Goal: Transaction & Acquisition: Purchase product/service

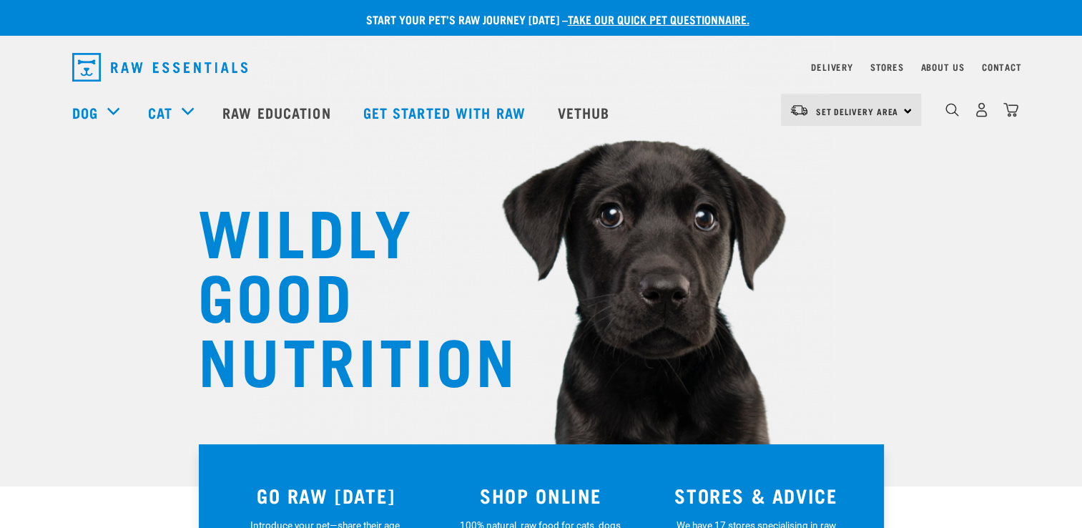
click at [901, 116] on div "Set Delivery Area North Island South Island" at bounding box center [851, 110] width 140 height 32
click at [832, 156] on link "[GEOGRAPHIC_DATA]" at bounding box center [849, 149] width 137 height 31
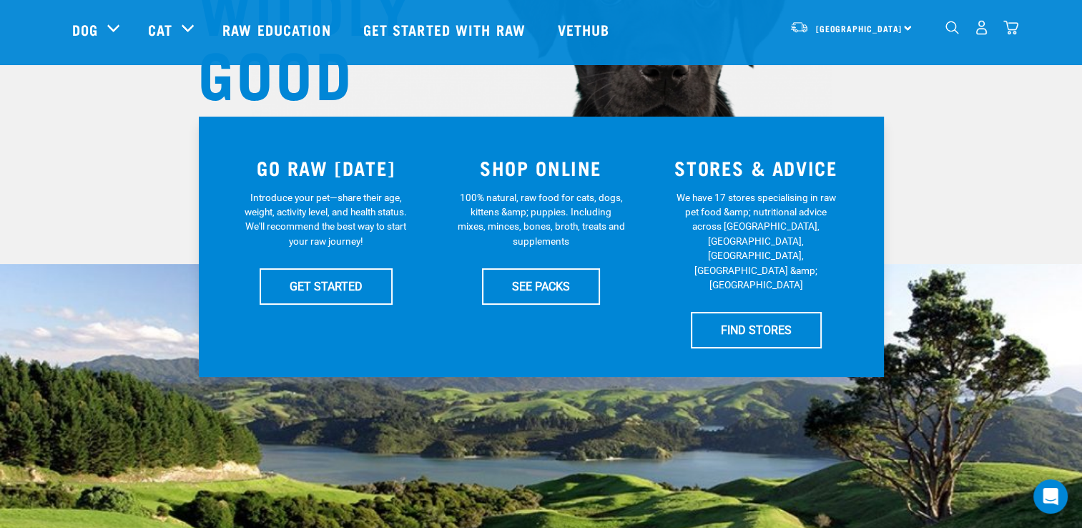
scroll to position [275, 0]
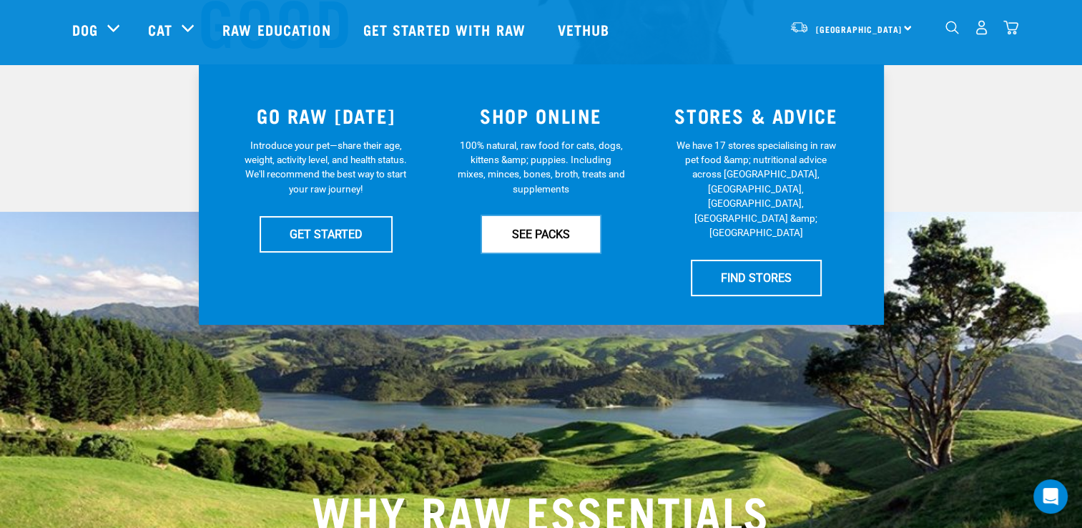
click at [570, 228] on link "SEE PACKS" at bounding box center [541, 234] width 118 height 36
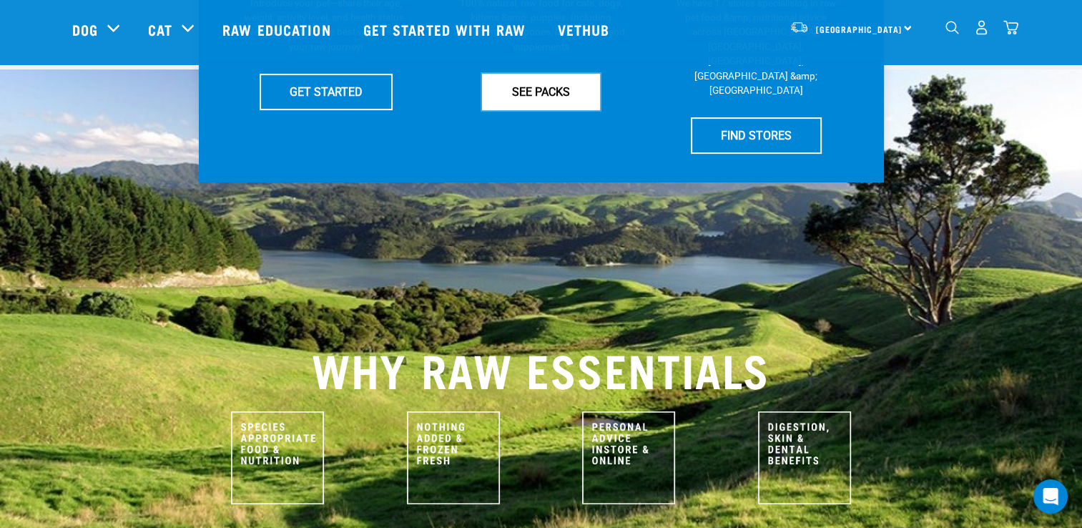
scroll to position [418, 0]
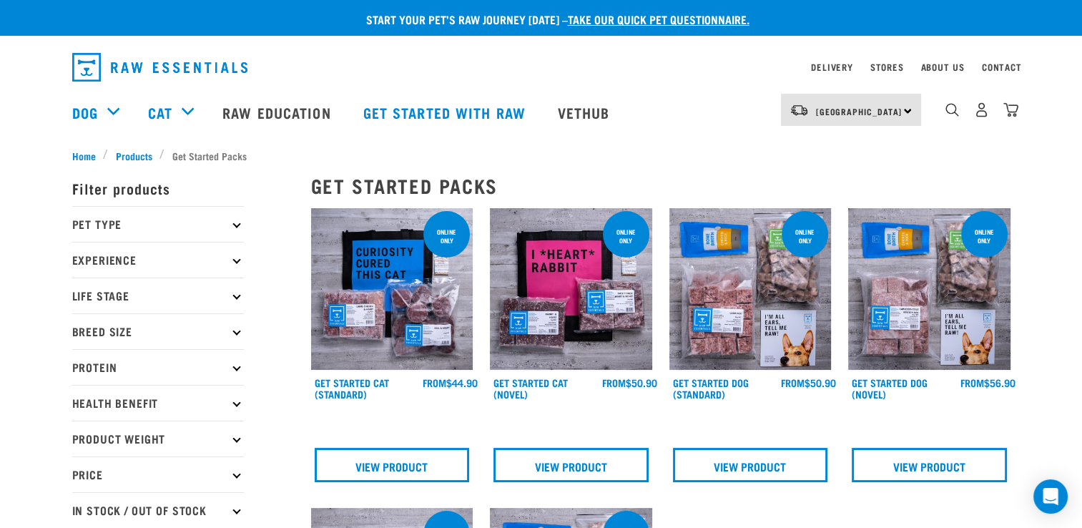
click at [235, 232] on p "Pet Type" at bounding box center [158, 224] width 172 height 36
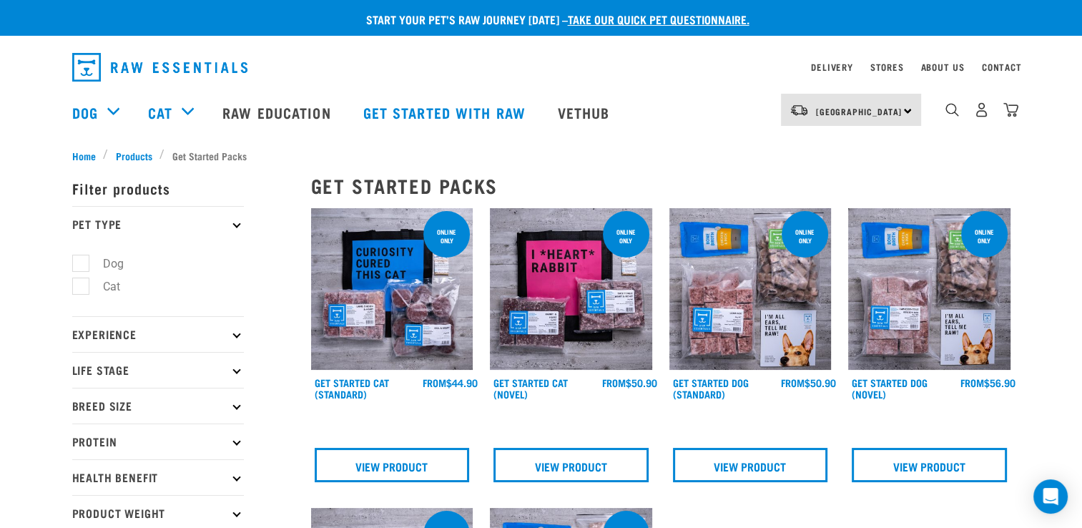
click at [80, 260] on label "Dog" at bounding box center [104, 264] width 49 height 18
click at [80, 260] on input "Dog" at bounding box center [76, 260] width 9 height 9
checkbox input "true"
click at [238, 340] on p "Experience" at bounding box center [158, 334] width 172 height 36
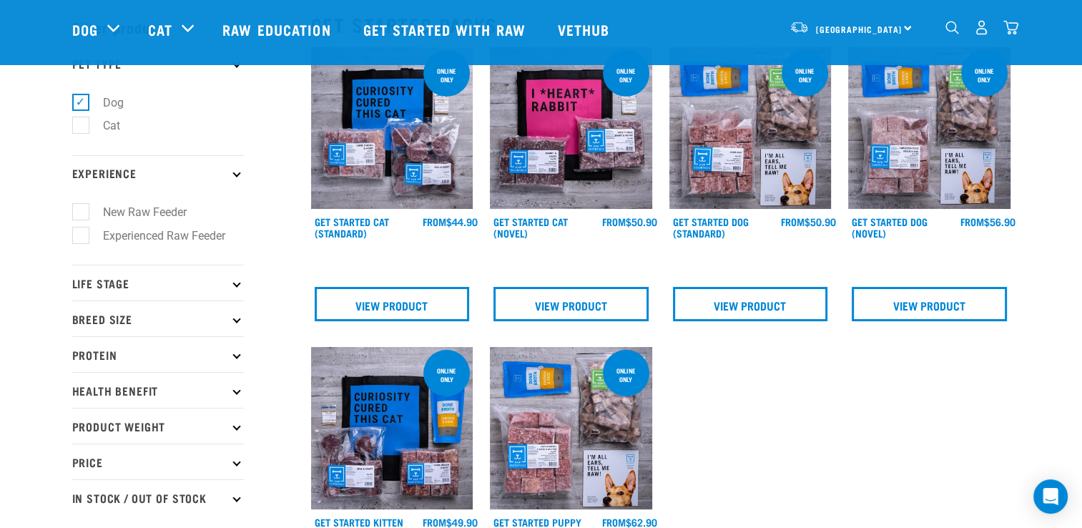
scroll to position [72, 0]
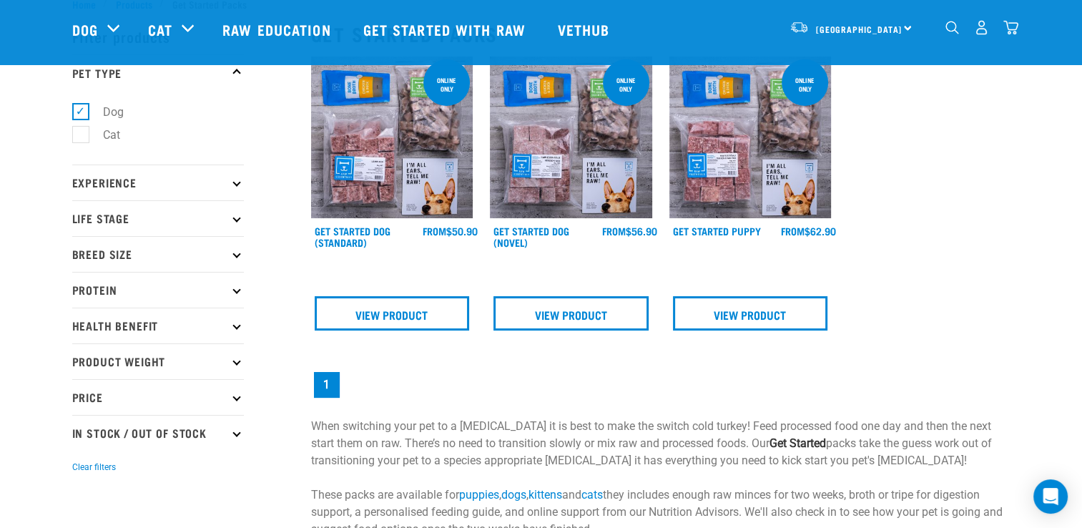
scroll to position [72, 0]
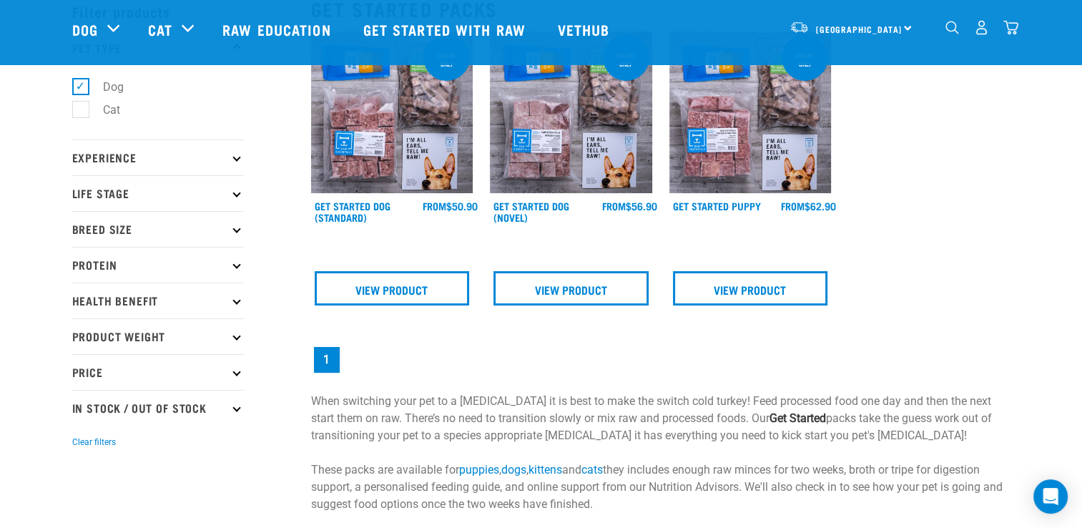
click at [235, 162] on p "Experience" at bounding box center [158, 158] width 172 height 36
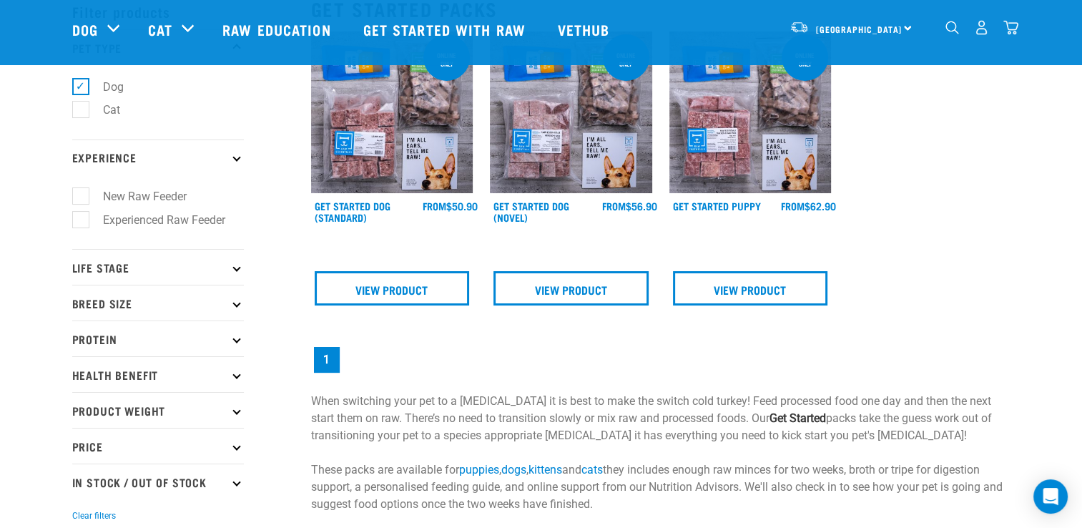
click at [235, 162] on p "Experience" at bounding box center [158, 158] width 172 height 36
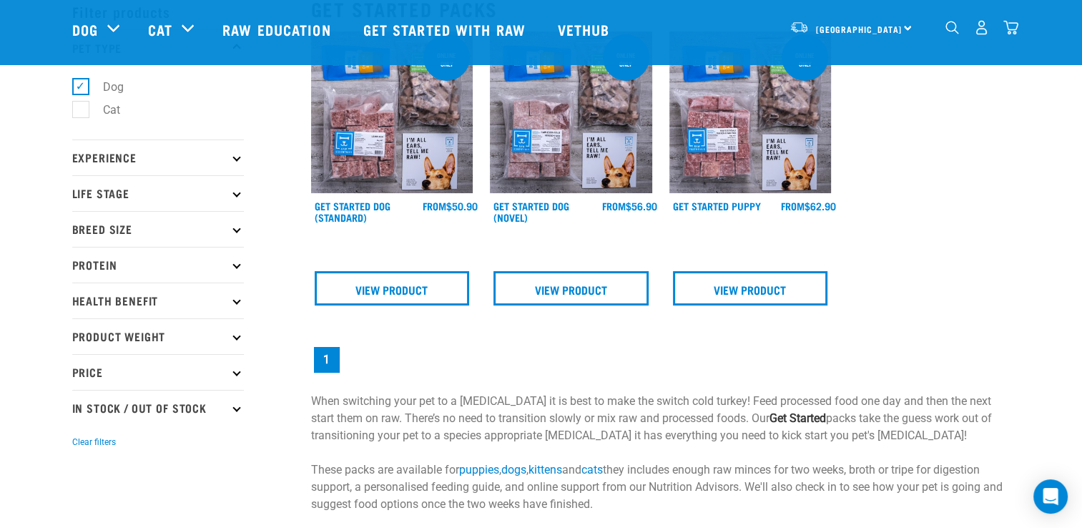
click at [236, 197] on icon at bounding box center [237, 193] width 8 height 8
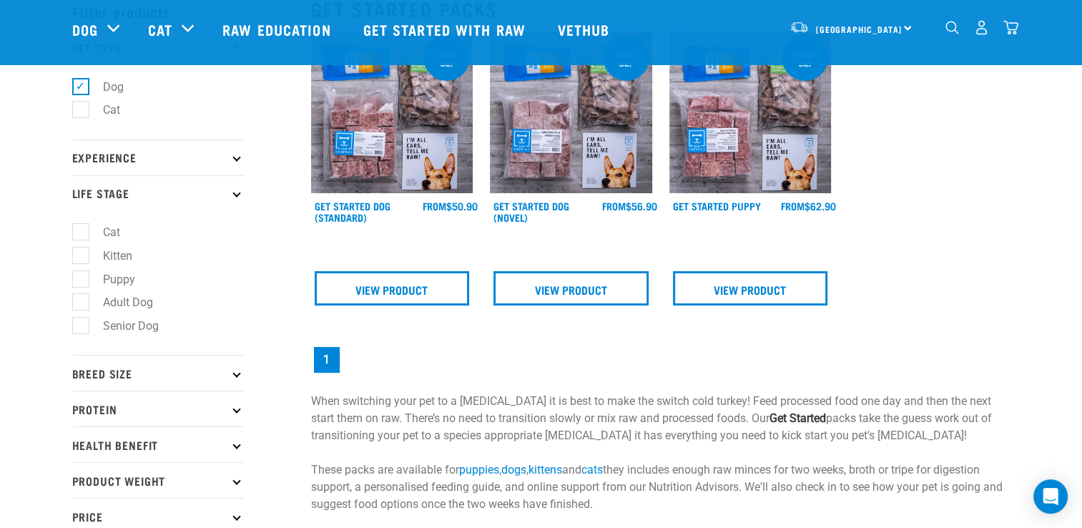
click at [80, 325] on label "Senior Dog" at bounding box center [122, 326] width 84 height 18
click at [80, 325] on input "Senior Dog" at bounding box center [76, 323] width 9 height 9
checkbox input "true"
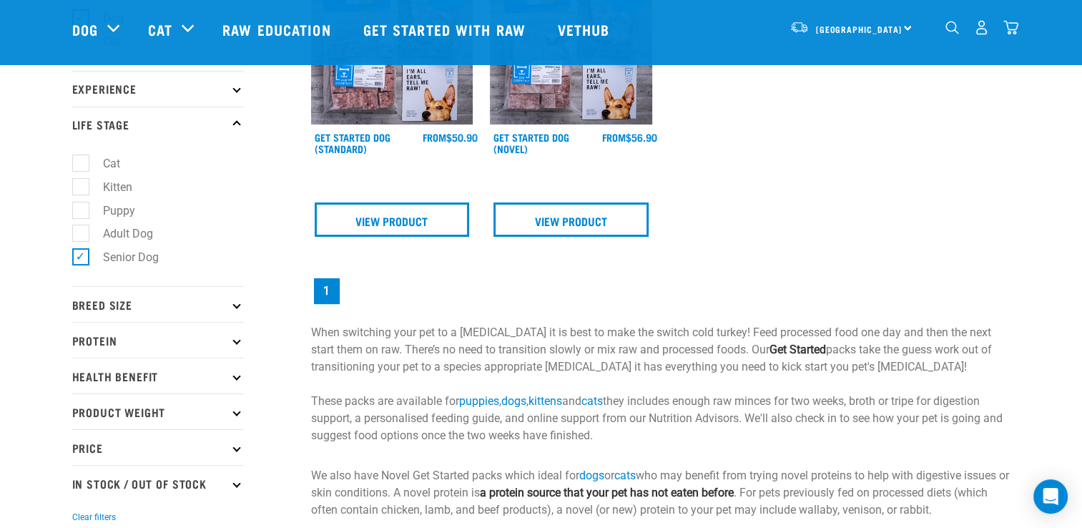
scroll to position [143, 0]
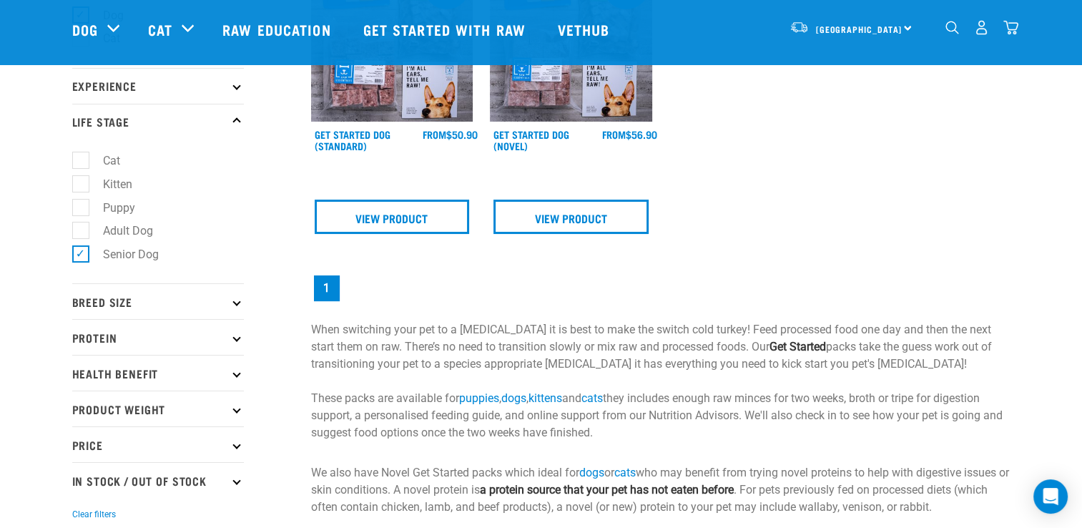
click at [85, 253] on label "Senior Dog" at bounding box center [122, 254] width 84 height 18
click at [82, 253] on input "Senior Dog" at bounding box center [76, 252] width 9 height 9
checkbox input "false"
click at [85, 233] on label "Adult Dog" at bounding box center [119, 231] width 79 height 18
click at [82, 233] on input "Adult Dog" at bounding box center [76, 228] width 9 height 9
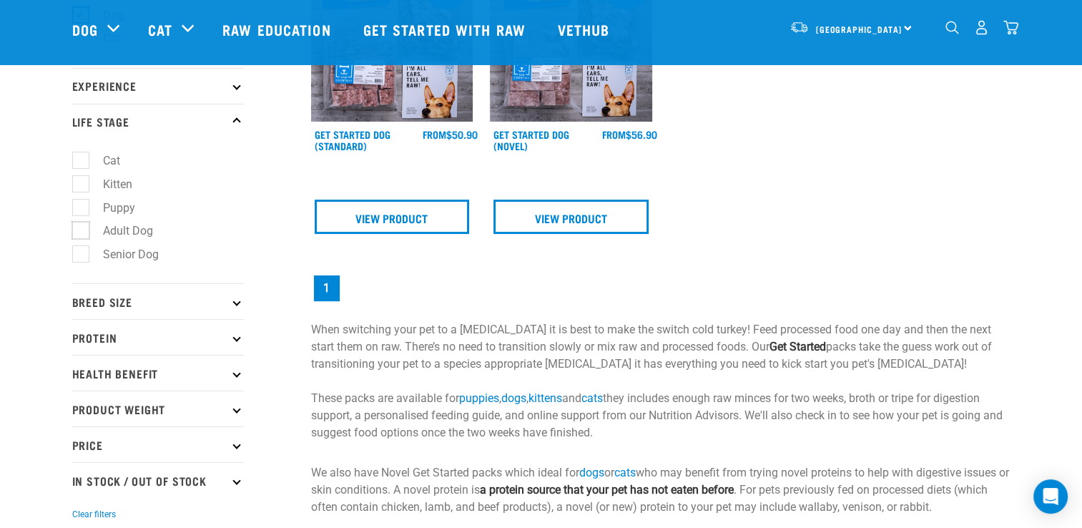
checkbox input "true"
click at [240, 299] on p "Breed Size" at bounding box center [158, 301] width 172 height 36
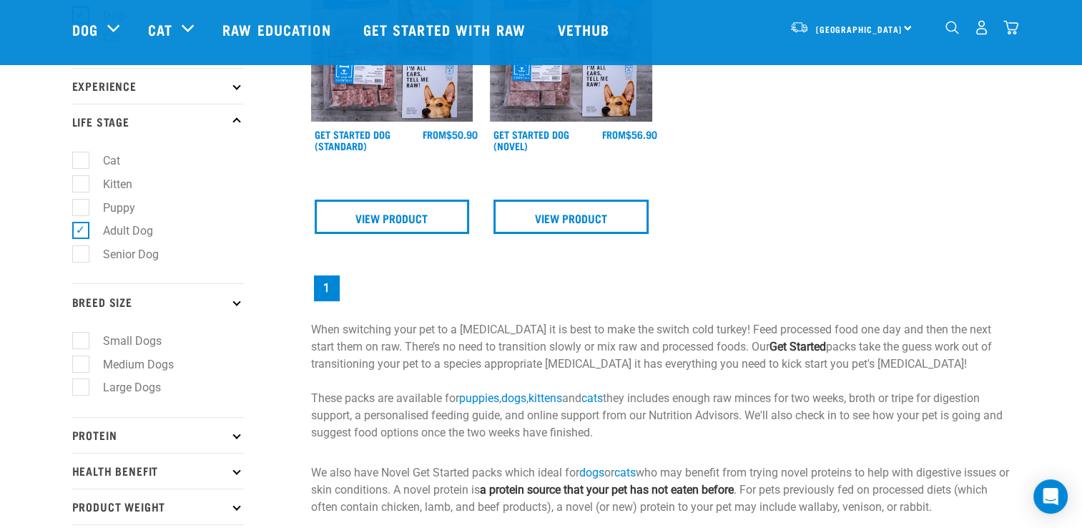
click at [89, 383] on label "Large Dogs" at bounding box center [123, 387] width 87 height 18
click at [82, 383] on input "Large Dogs" at bounding box center [76, 385] width 9 height 9
checkbox input "true"
click at [236, 298] on icon at bounding box center [237, 302] width 8 height 8
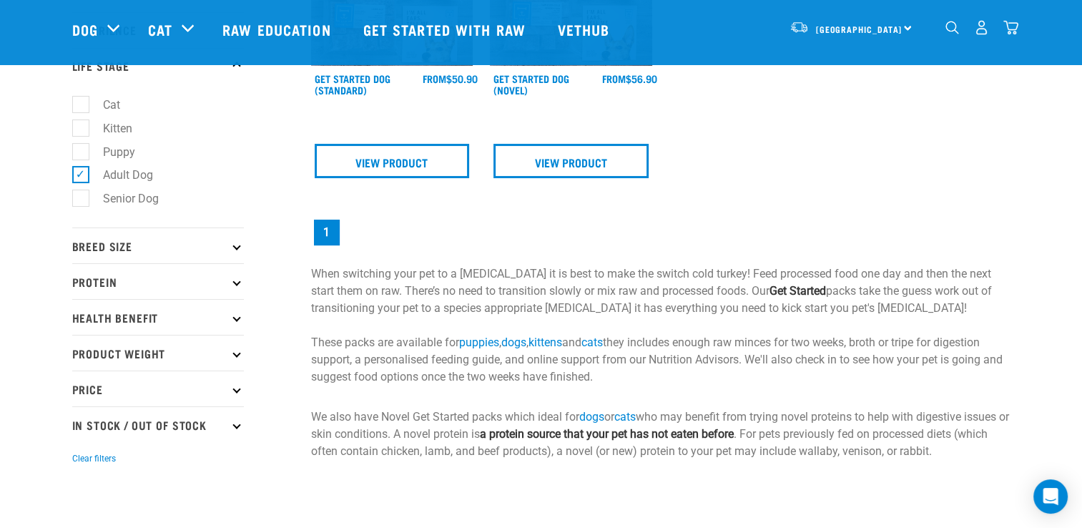
scroll to position [215, 0]
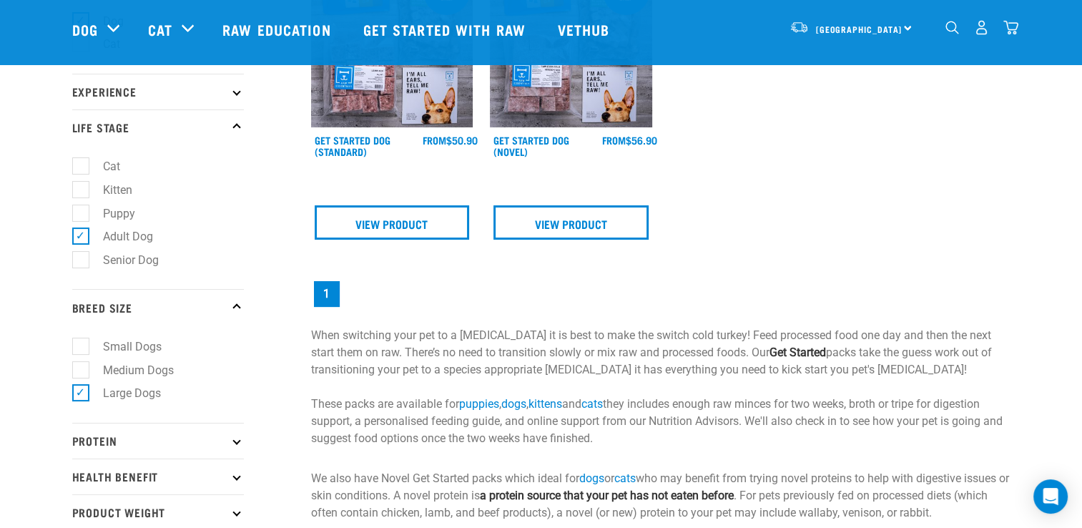
scroll to position [358, 0]
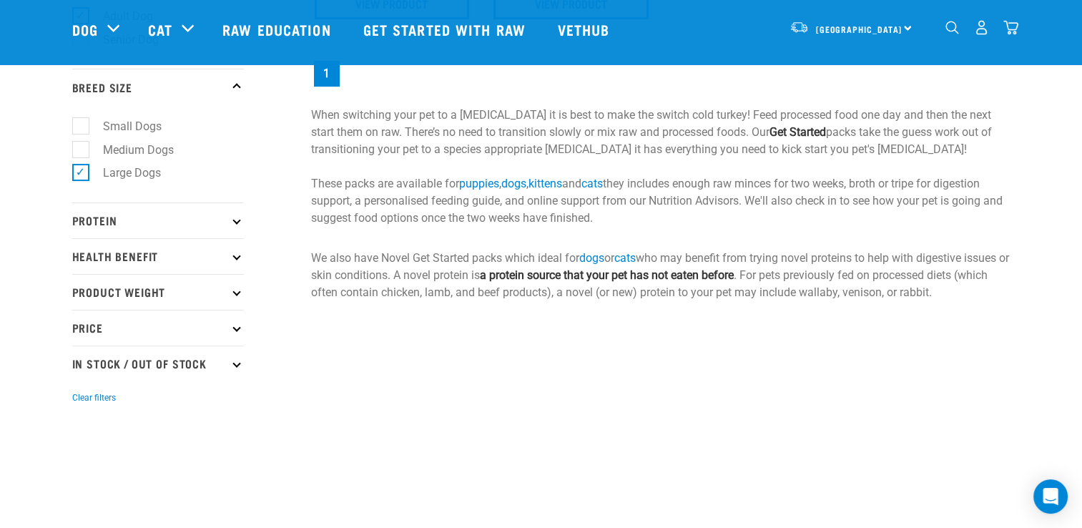
click at [233, 226] on p "Protein" at bounding box center [158, 220] width 172 height 36
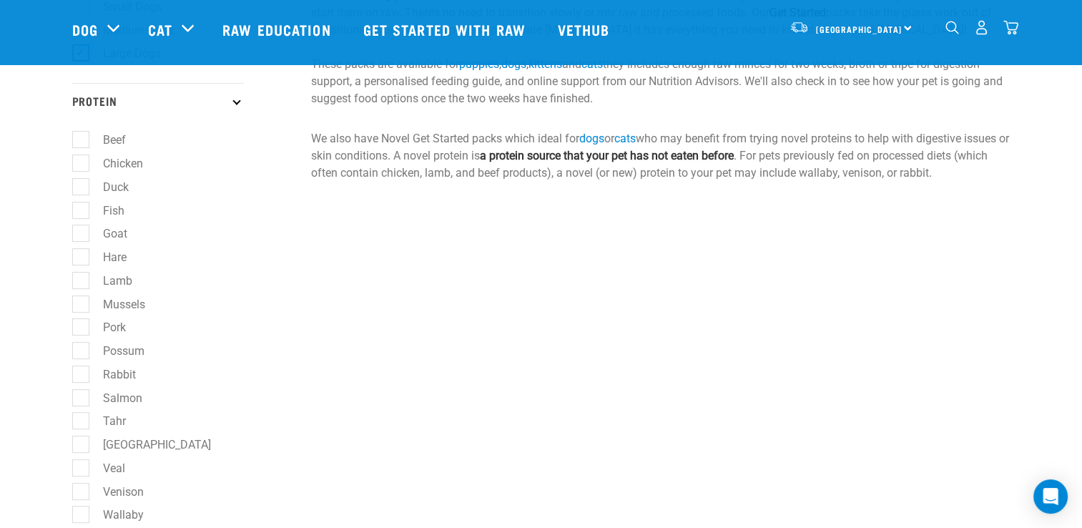
scroll to position [501, 0]
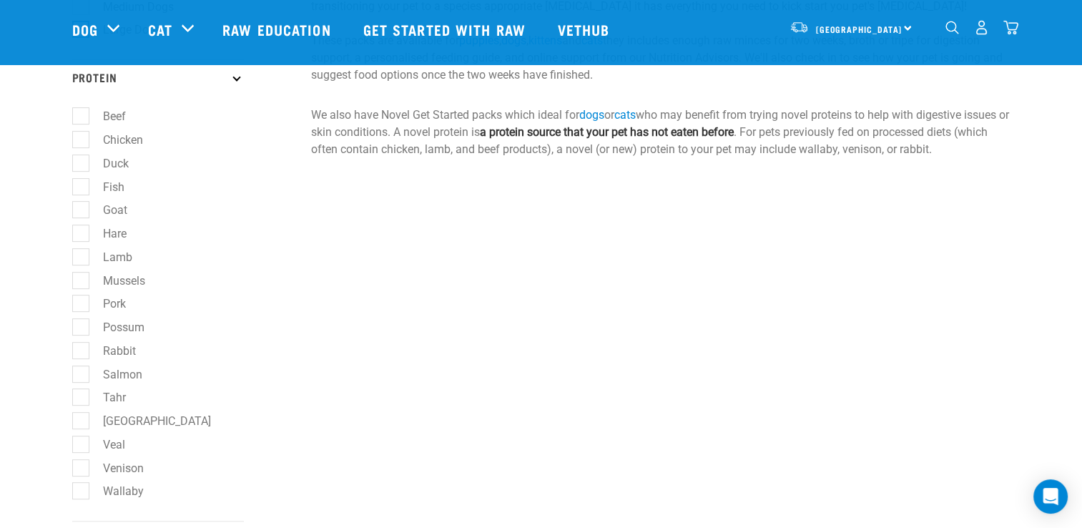
click at [83, 445] on label "Veal" at bounding box center [105, 445] width 51 height 18
click at [82, 445] on input "Veal" at bounding box center [76, 441] width 9 height 9
checkbox input "true"
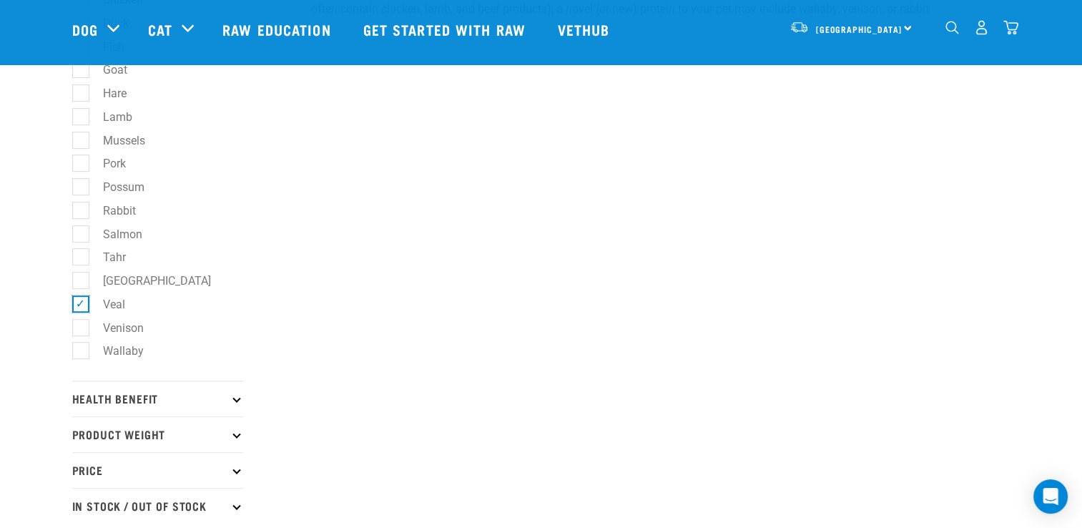
scroll to position [644, 0]
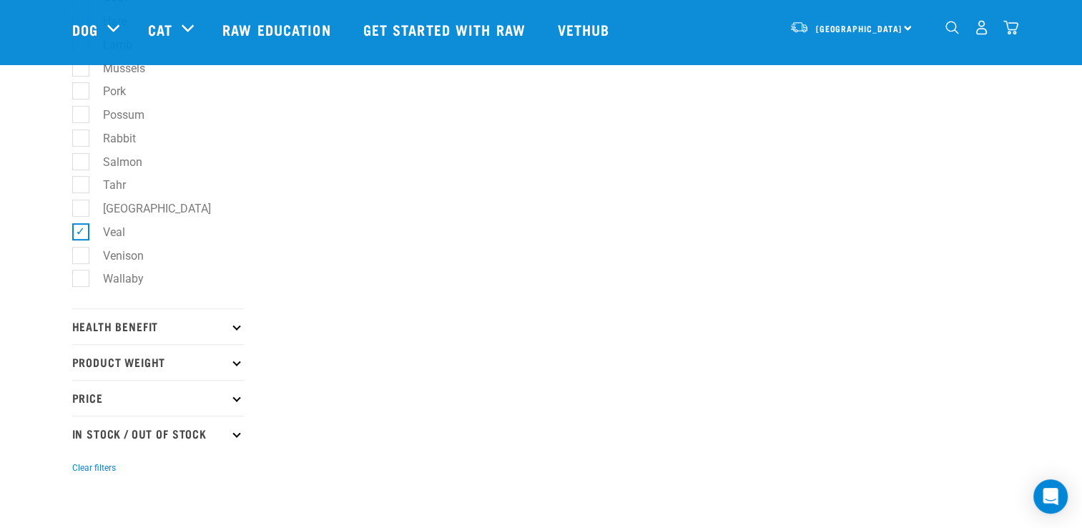
scroll to position [715, 0]
click at [235, 328] on icon at bounding box center [237, 325] width 8 height 8
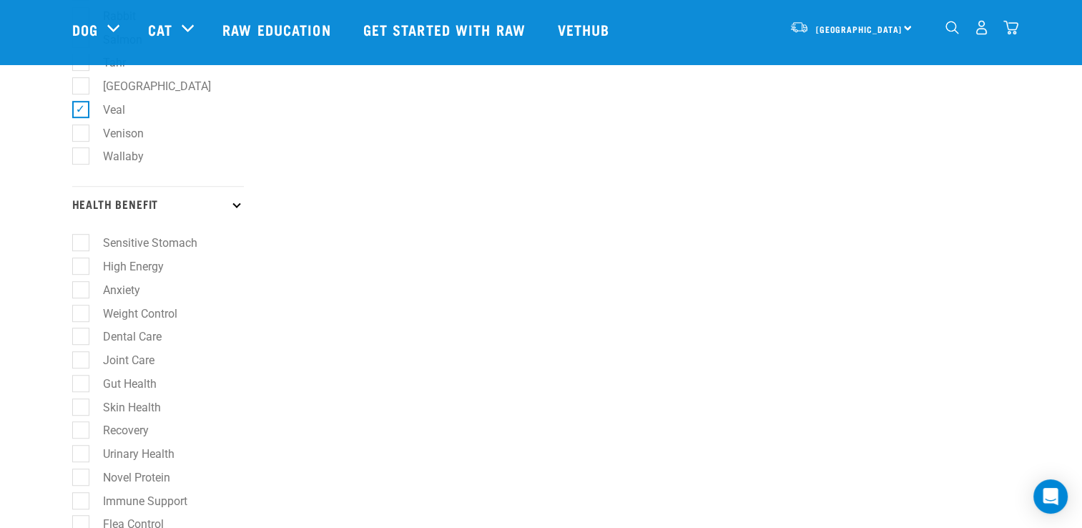
scroll to position [858, 0]
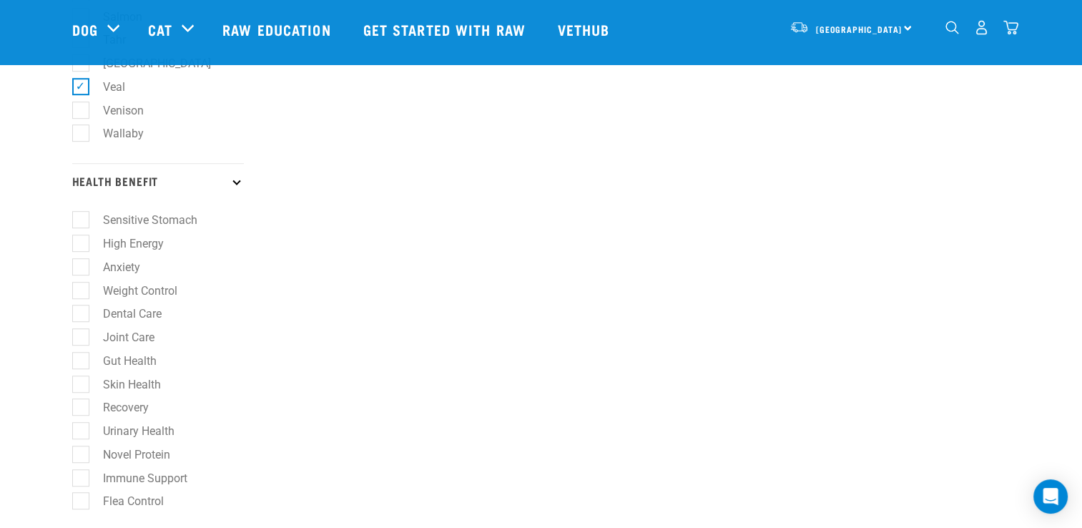
click at [80, 217] on label "Sensitive Stomach" at bounding box center [141, 220] width 123 height 18
click at [80, 217] on input "Sensitive Stomach" at bounding box center [76, 217] width 9 height 9
checkbox input "true"
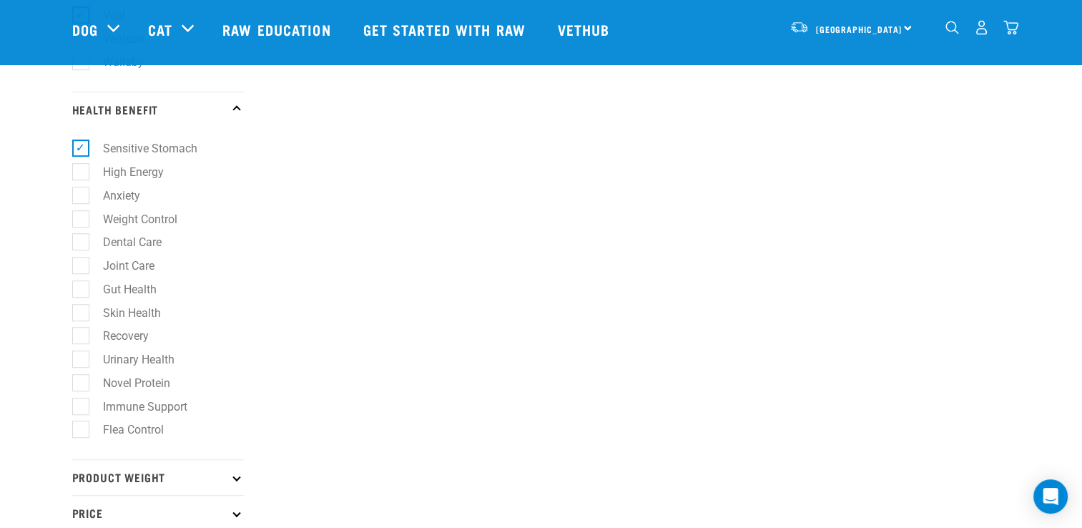
click at [80, 319] on label "Skin Health" at bounding box center [123, 313] width 87 height 18
click at [79, 315] on input "Skin Health" at bounding box center [76, 309] width 9 height 9
checkbox input "true"
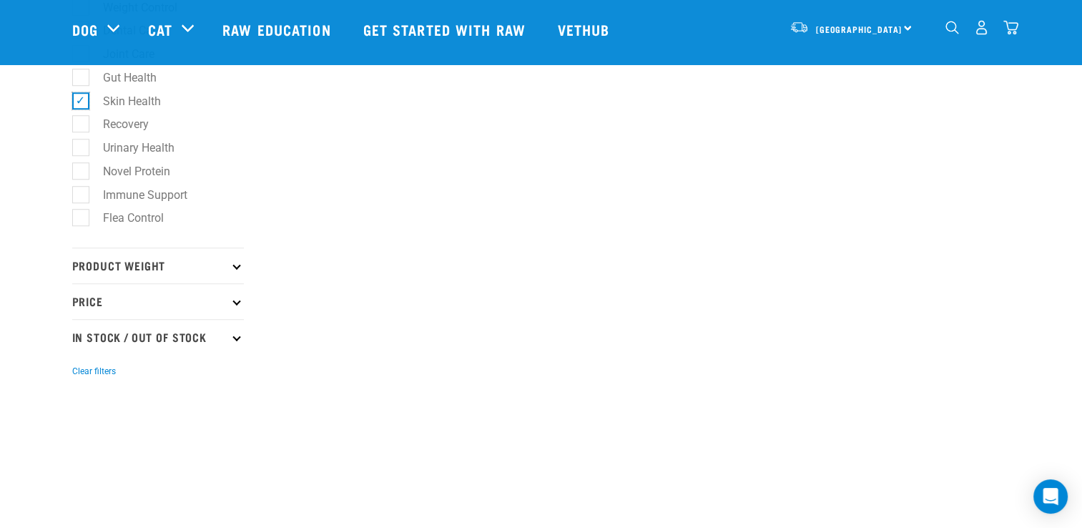
scroll to position [1145, 0]
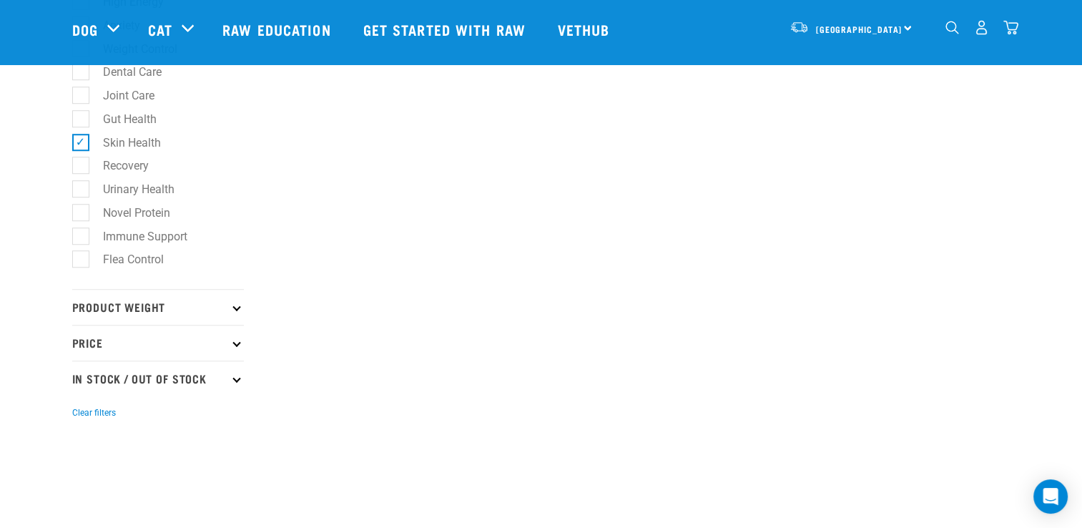
scroll to position [1216, 0]
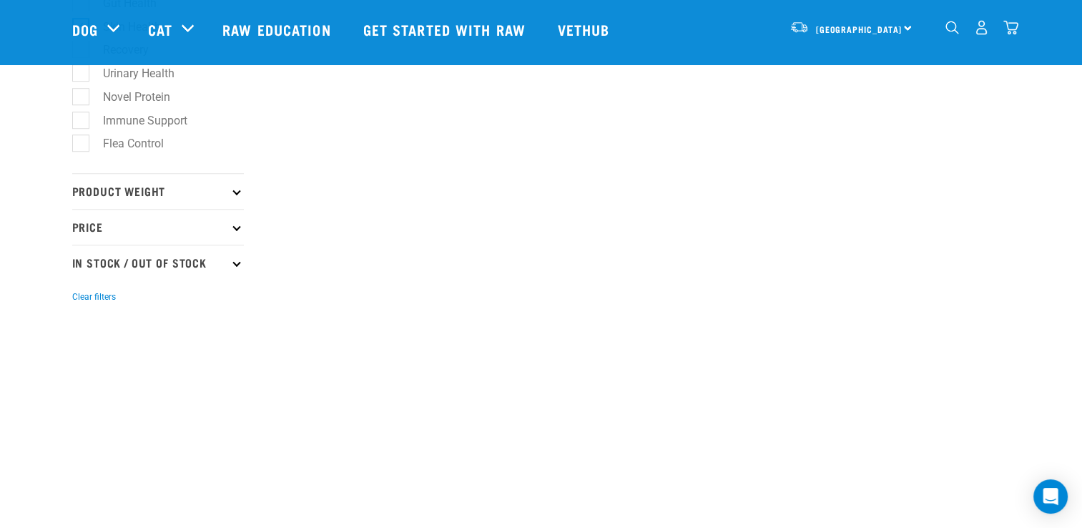
click at [243, 200] on p "Product Weight" at bounding box center [158, 191] width 172 height 36
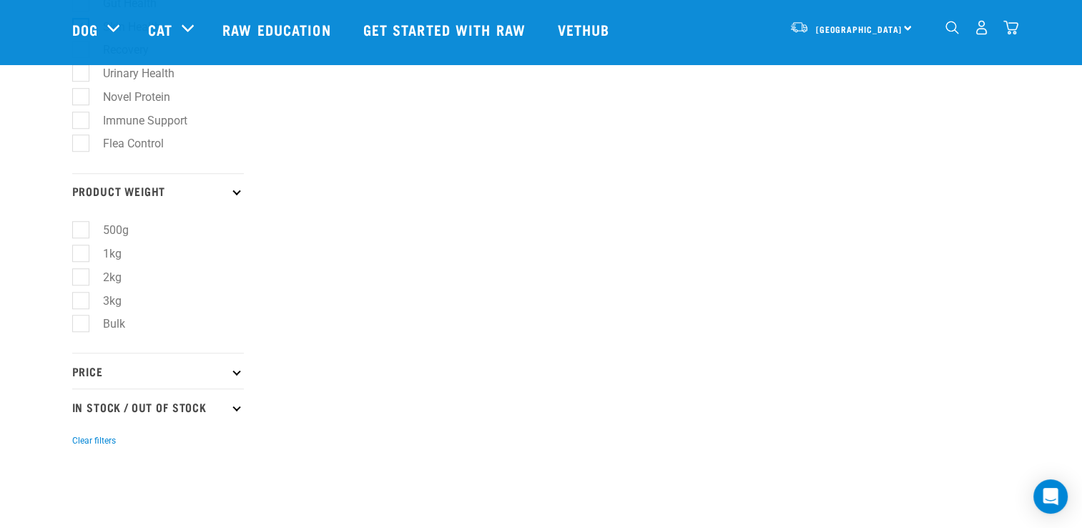
click at [85, 331] on label "Bulk" at bounding box center [105, 324] width 51 height 18
click at [82, 326] on input "Bulk" at bounding box center [76, 321] width 9 height 9
checkbox input "true"
click at [236, 373] on icon at bounding box center [237, 371] width 8 height 8
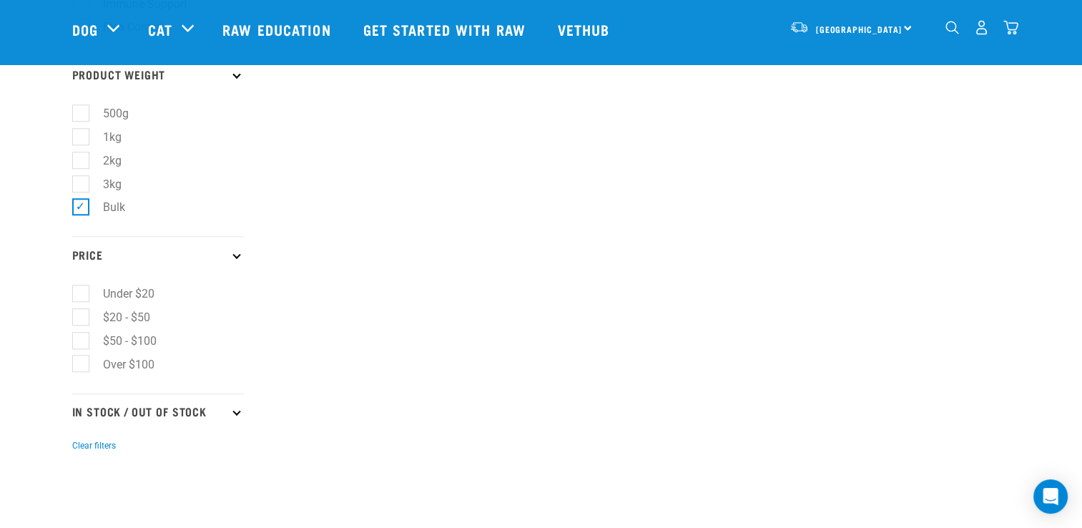
scroll to position [1359, 0]
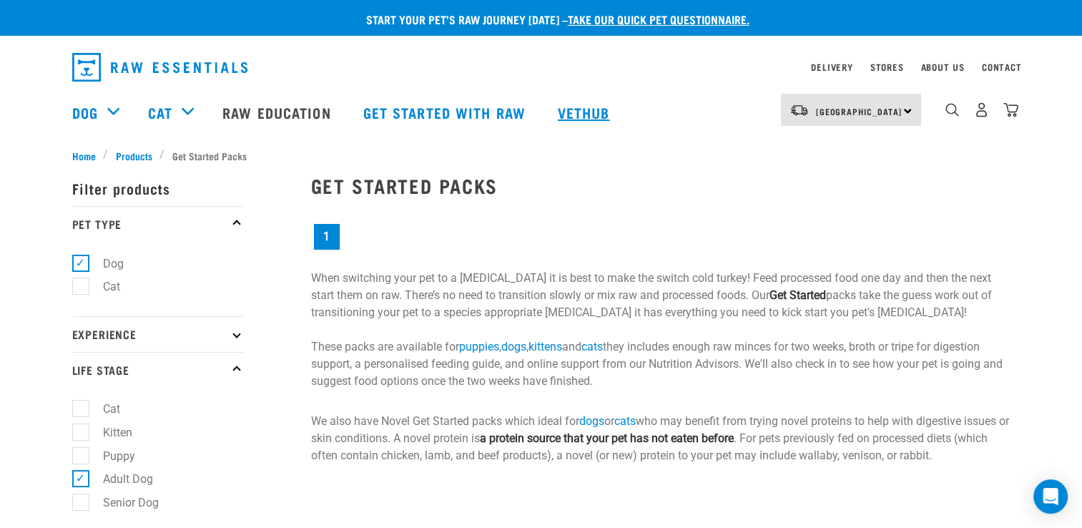
click at [581, 106] on link "Vethub" at bounding box center [586, 112] width 84 height 57
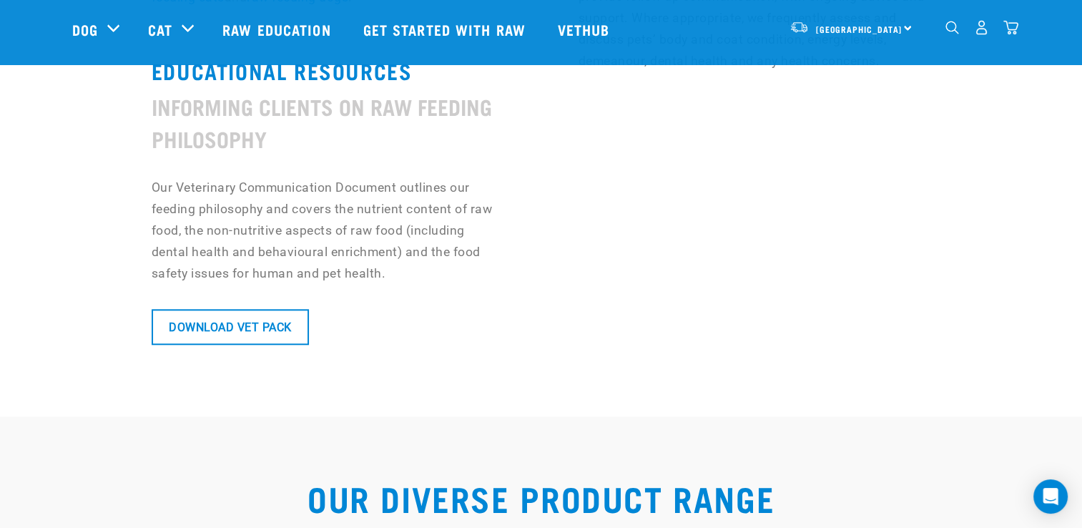
scroll to position [1359, 0]
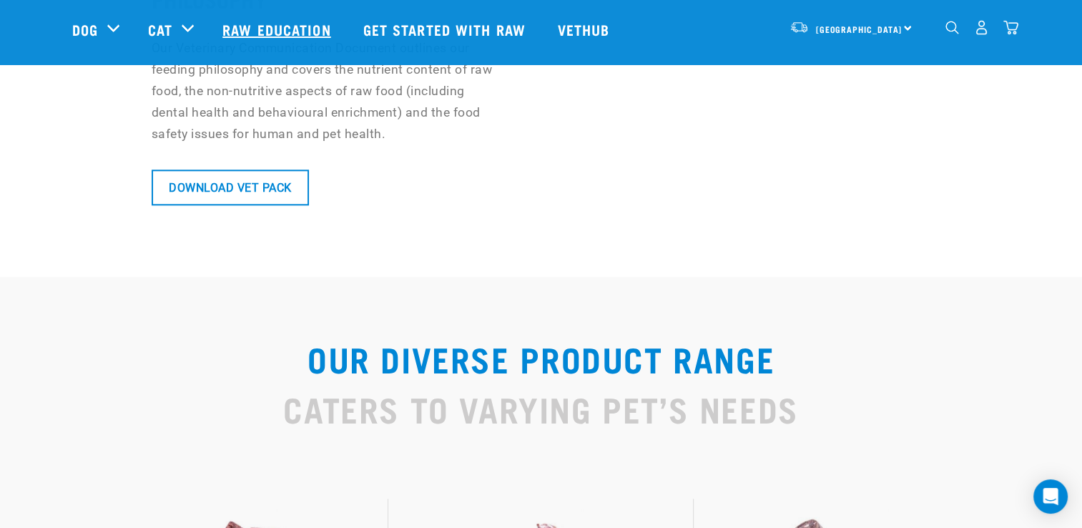
click at [316, 24] on link "Raw Education" at bounding box center [278, 29] width 140 height 57
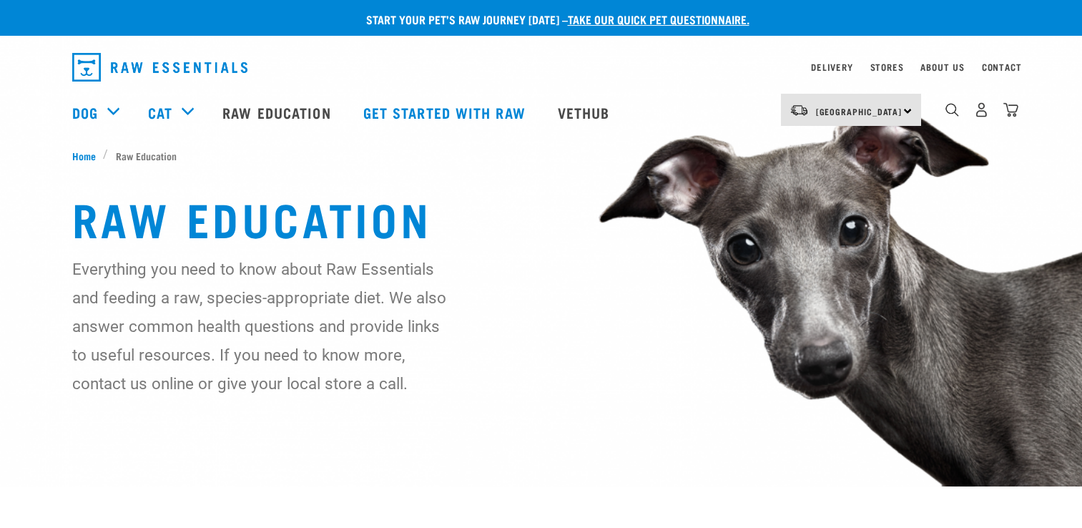
click at [104, 33] on div "Start your pet’s raw journey today – take our quick pet questionnaire." at bounding box center [552, 29] width 1082 height 36
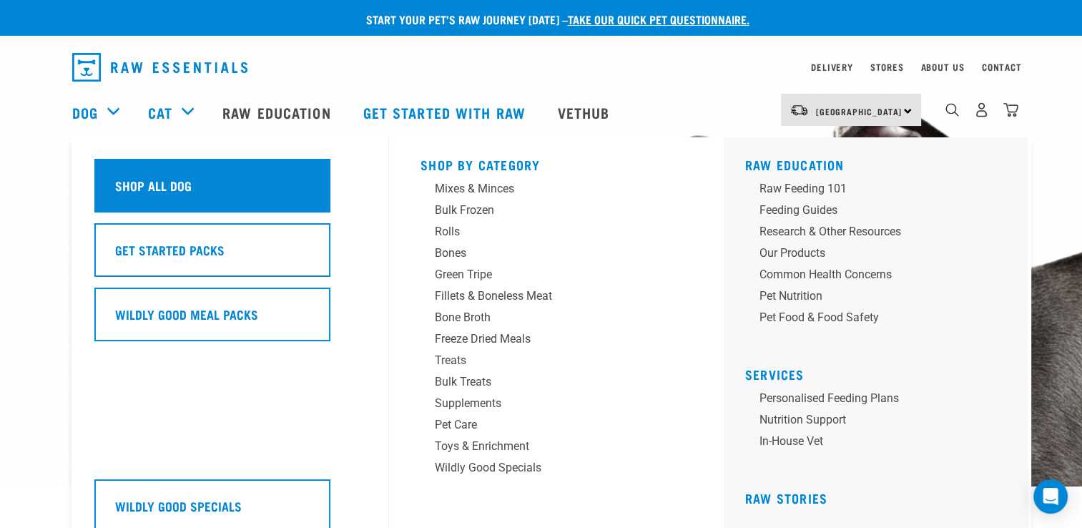
click at [137, 177] on h5 "Shop All Dog" at bounding box center [153, 185] width 77 height 19
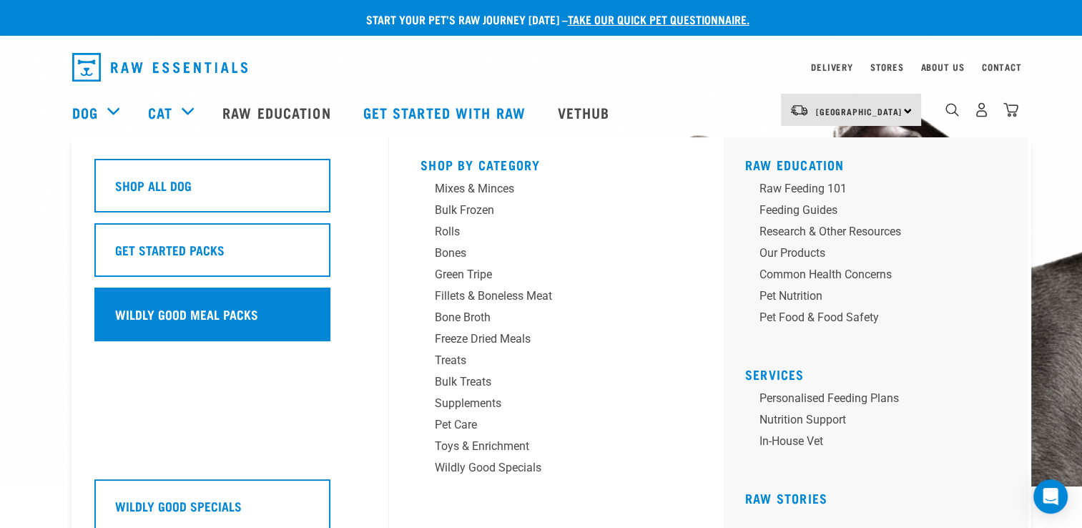
click at [202, 310] on h5 "Wildly Good Meal Packs" at bounding box center [186, 314] width 143 height 19
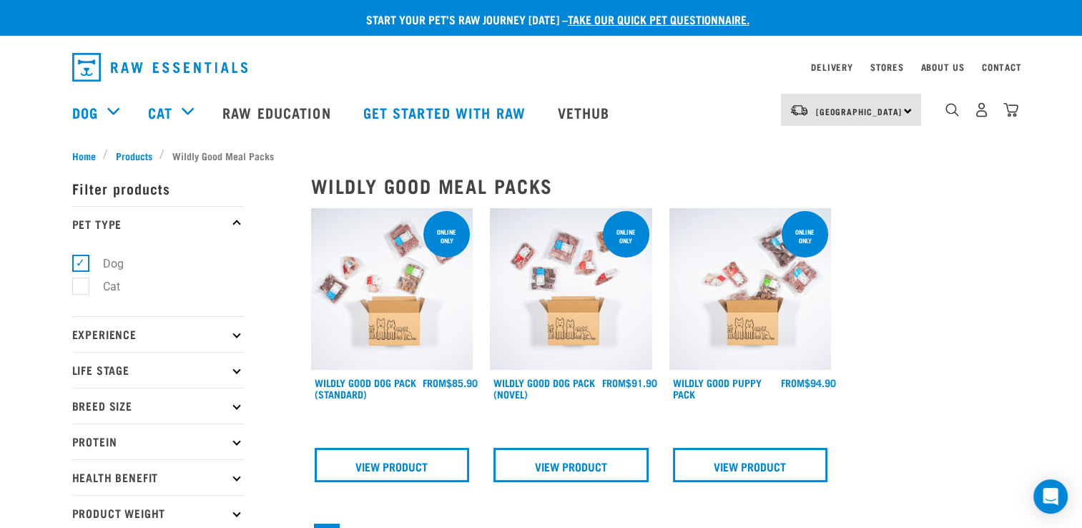
click at [760, 315] on img at bounding box center [751, 289] width 162 height 162
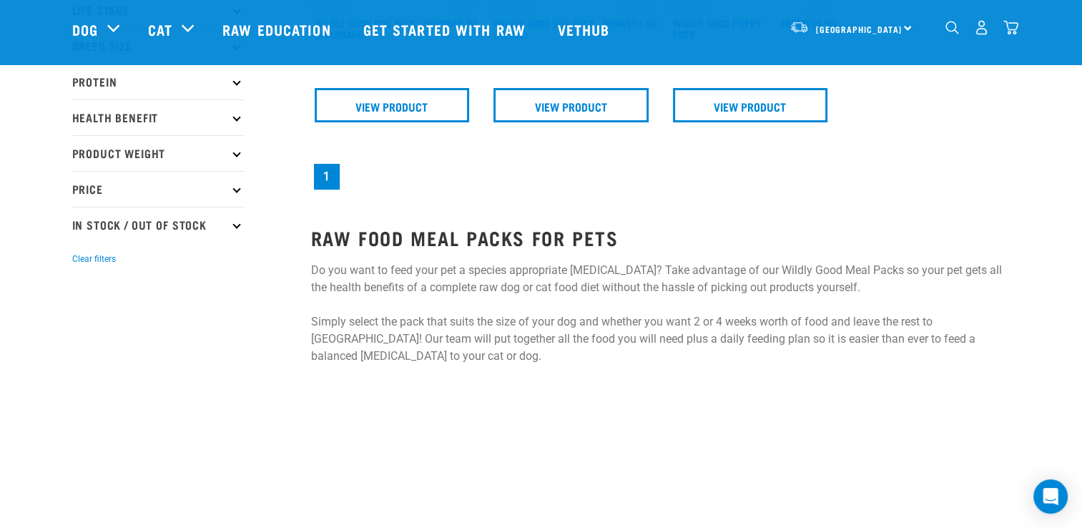
scroll to position [286, 0]
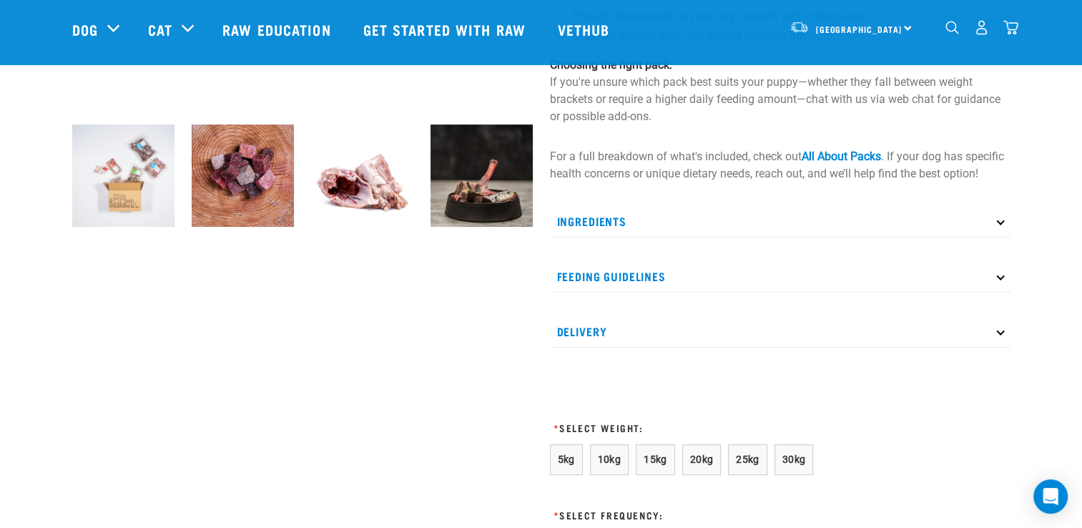
scroll to position [429, 0]
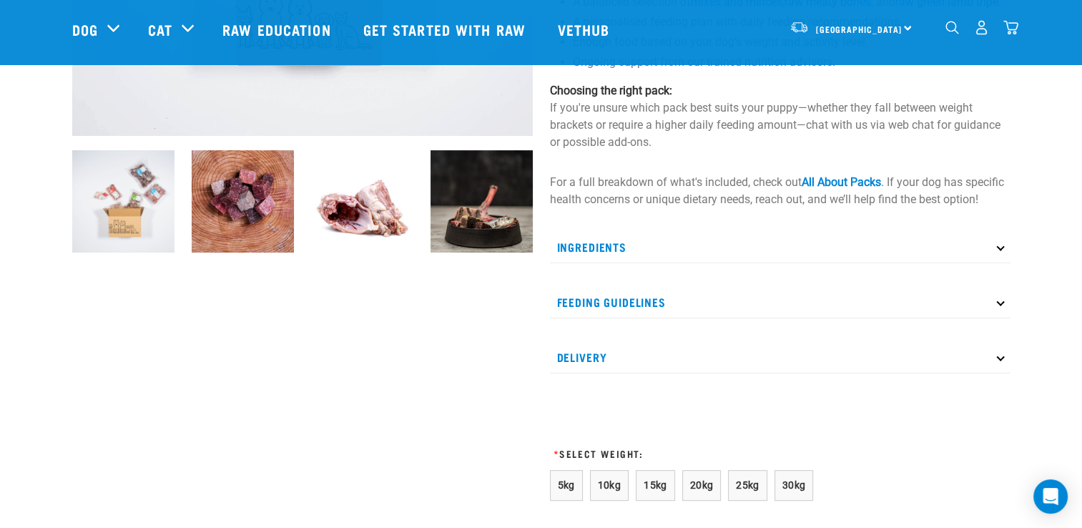
click at [993, 263] on p "Ingredients" at bounding box center [780, 247] width 461 height 32
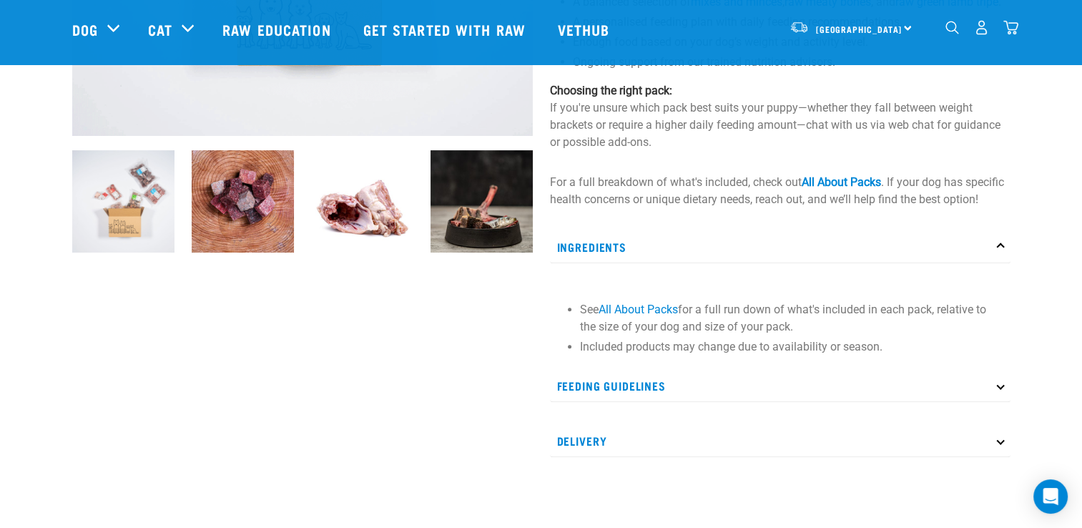
click at [993, 263] on p "Ingredients" at bounding box center [780, 247] width 461 height 32
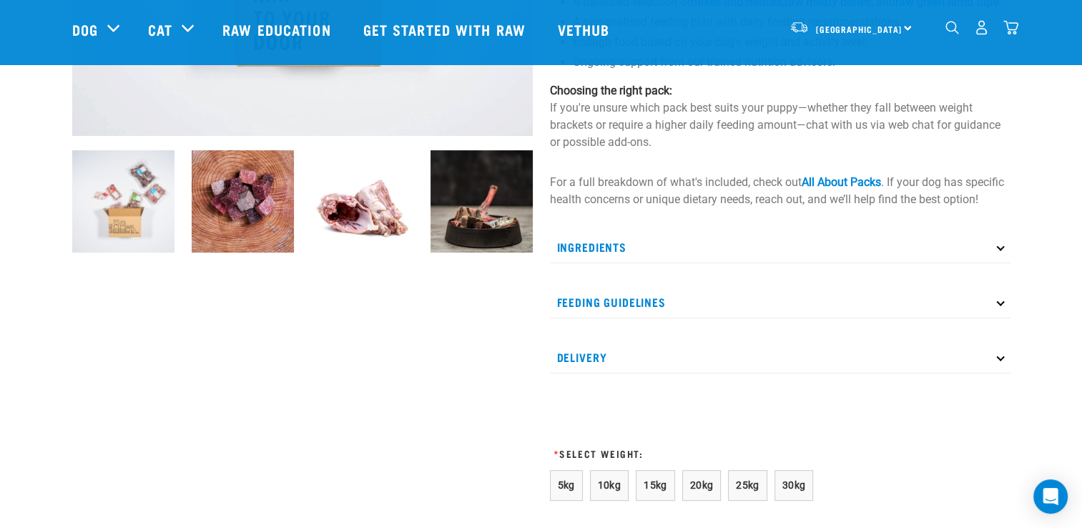
click at [1005, 318] on p "Feeding Guidelines" at bounding box center [780, 302] width 461 height 32
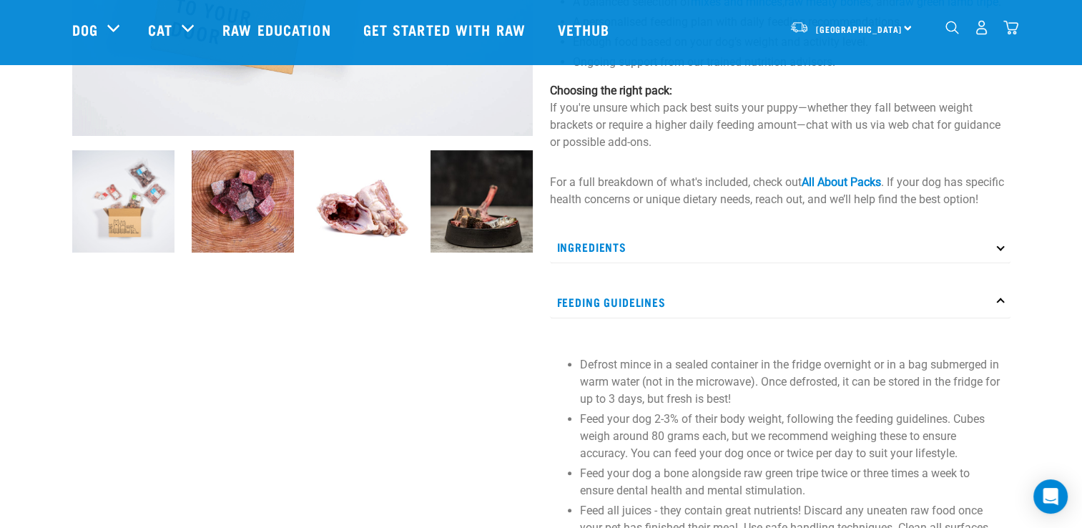
scroll to position [0, 0]
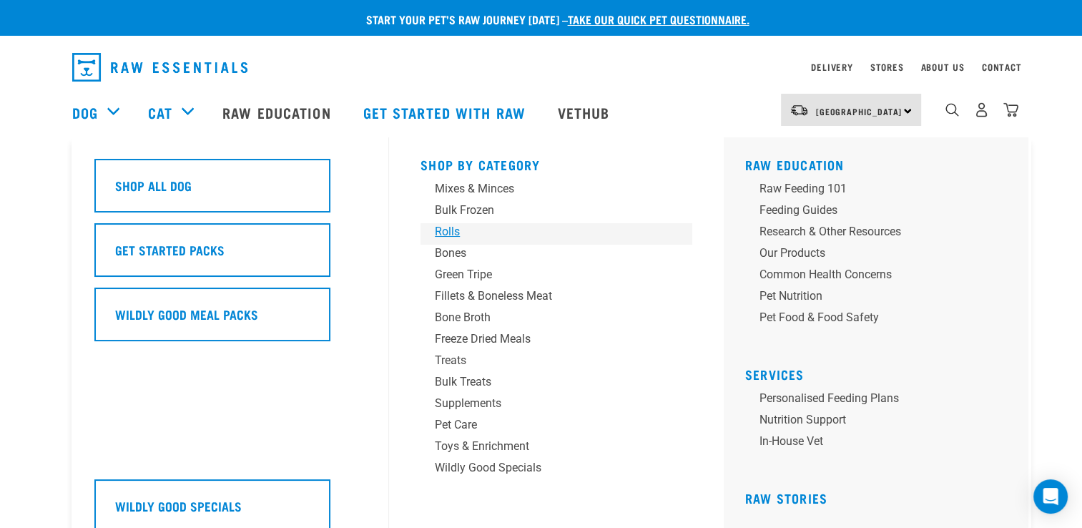
click at [449, 229] on div "Rolls" at bounding box center [546, 231] width 223 height 17
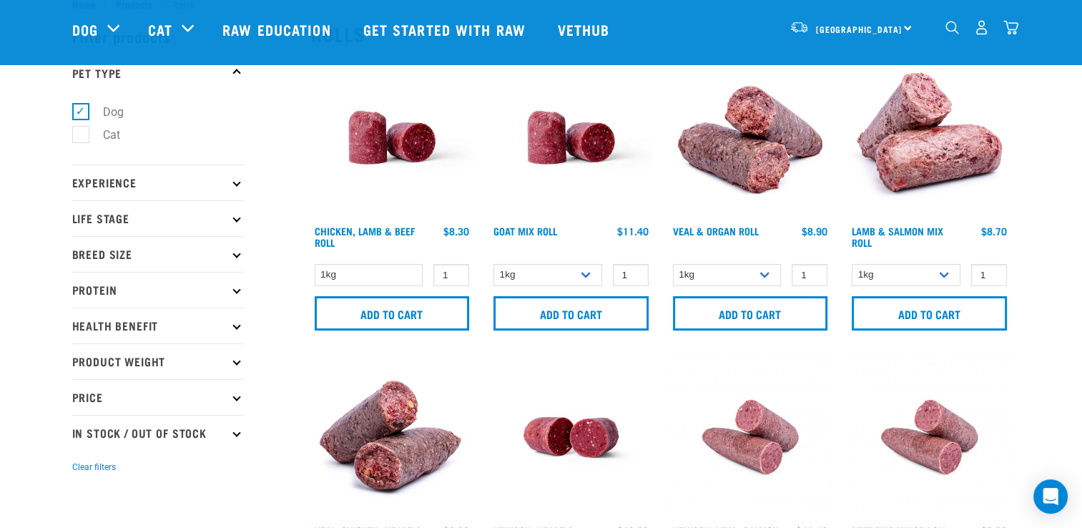
scroll to position [72, 0]
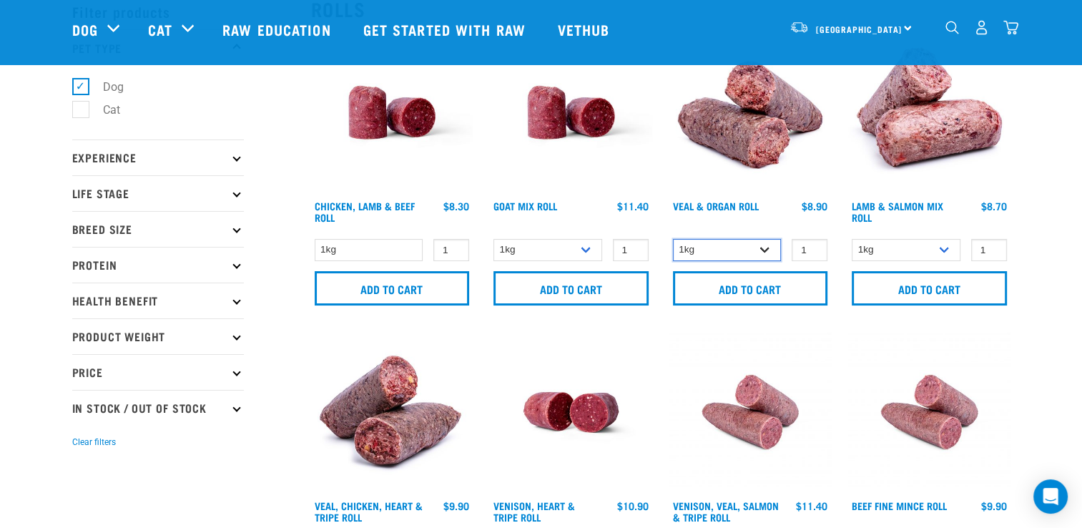
click at [765, 248] on select "1kg Bulk (10kg)" at bounding box center [727, 250] width 109 height 22
select select "920"
click at [673, 239] on select "1kg Bulk (10kg)" at bounding box center [727, 250] width 109 height 22
click at [237, 333] on icon at bounding box center [237, 336] width 8 height 8
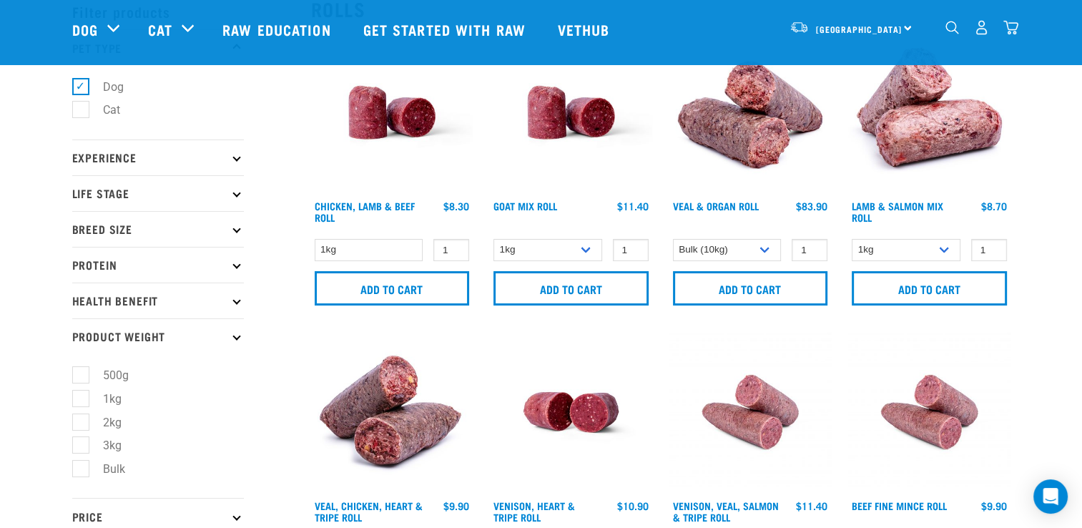
click at [80, 468] on label "Bulk" at bounding box center [105, 469] width 51 height 18
click at [72, 468] on input "Bulk" at bounding box center [76, 466] width 9 height 9
checkbox input "true"
click at [233, 335] on icon at bounding box center [237, 336] width 8 height 8
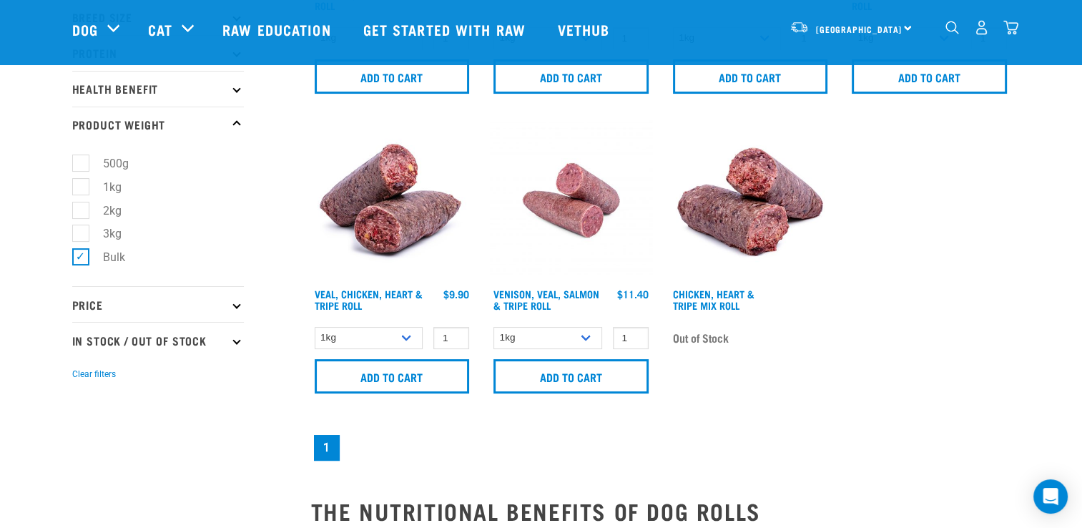
scroll to position [286, 0]
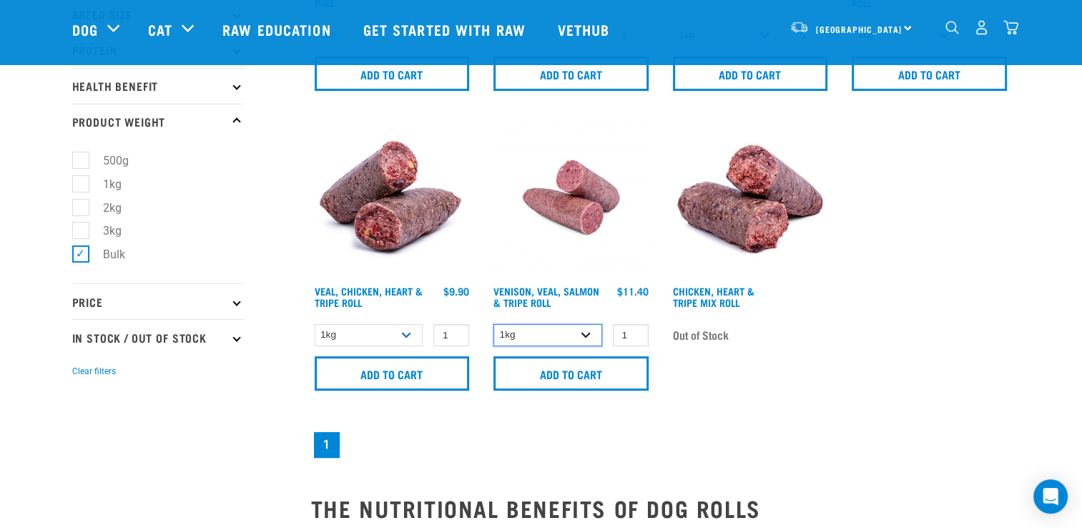
click at [589, 335] on select "1kg Bulk (10kg)" at bounding box center [548, 335] width 109 height 22
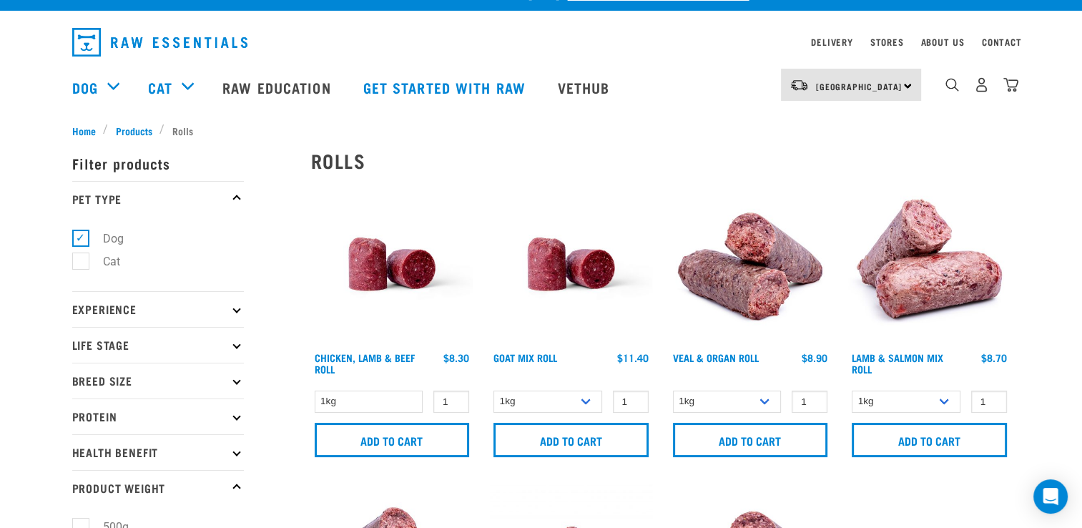
scroll to position [0, 0]
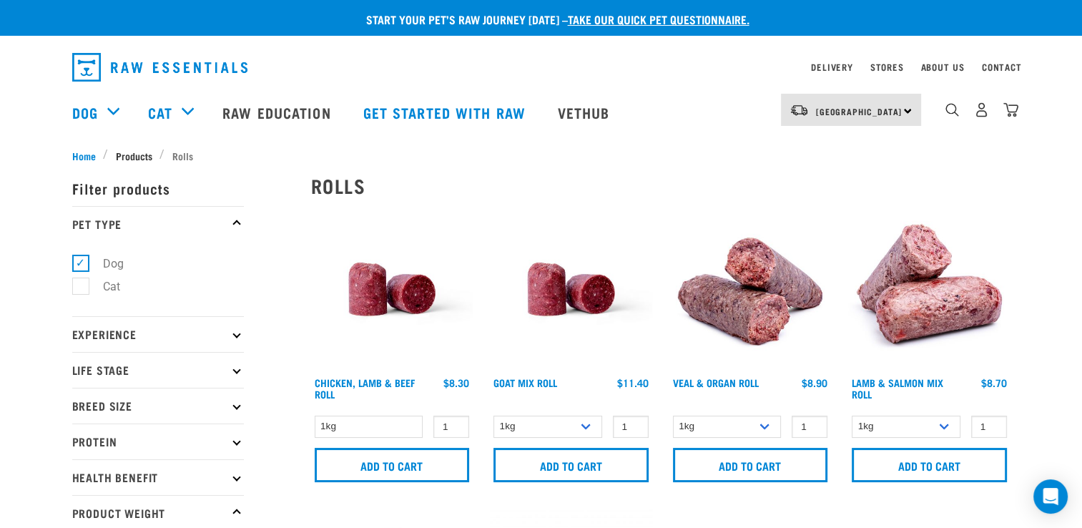
click at [126, 152] on span "Products" at bounding box center [134, 155] width 36 height 15
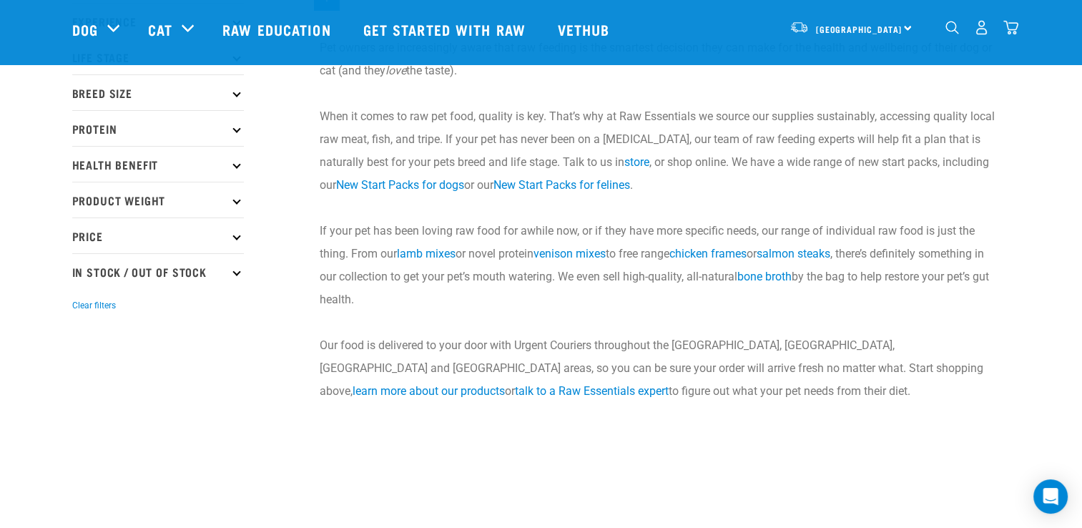
scroll to position [72, 0]
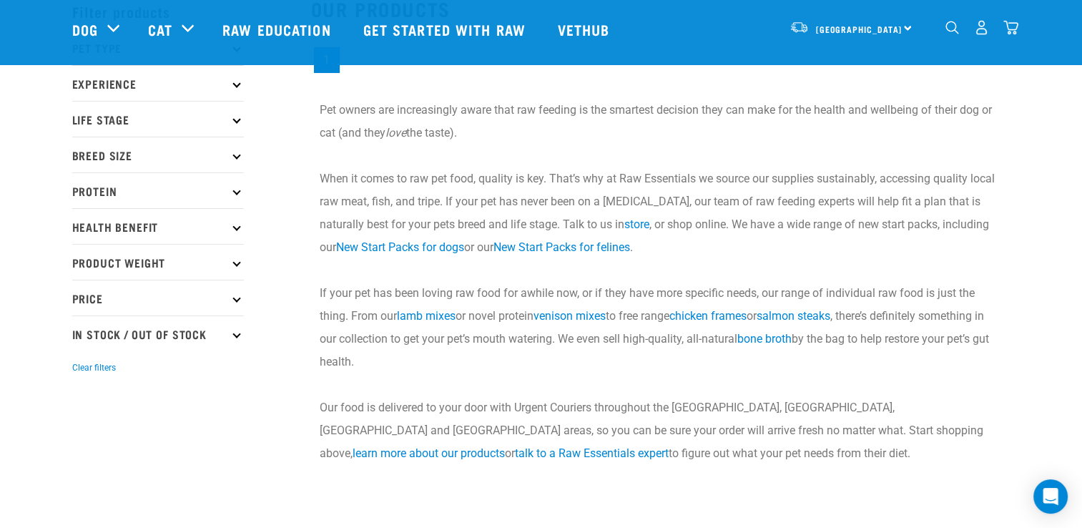
click at [240, 298] on p "Price" at bounding box center [158, 298] width 172 height 36
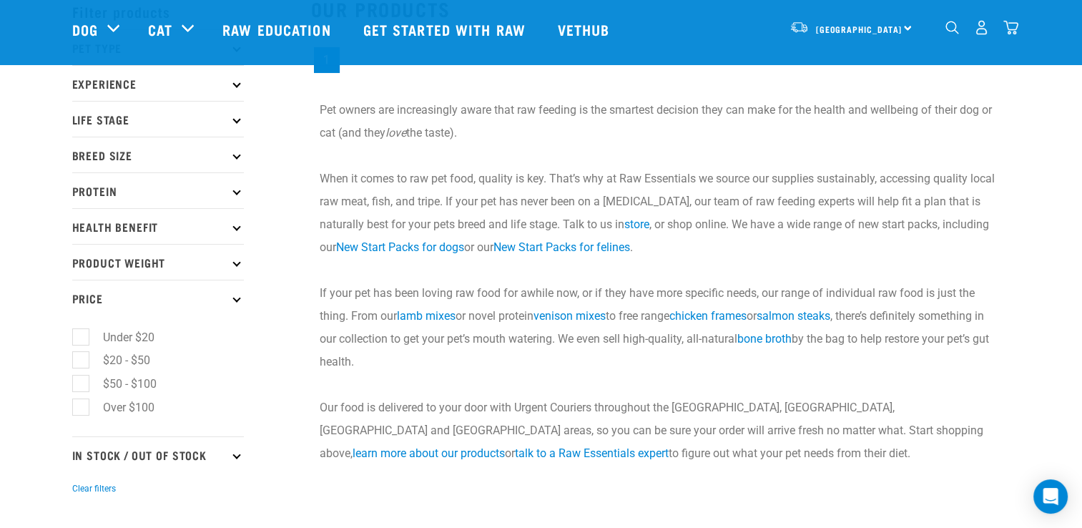
click at [83, 333] on label "Under $20" at bounding box center [120, 337] width 80 height 18
click at [82, 333] on input "Under $20" at bounding box center [76, 334] width 9 height 9
checkbox input "true"
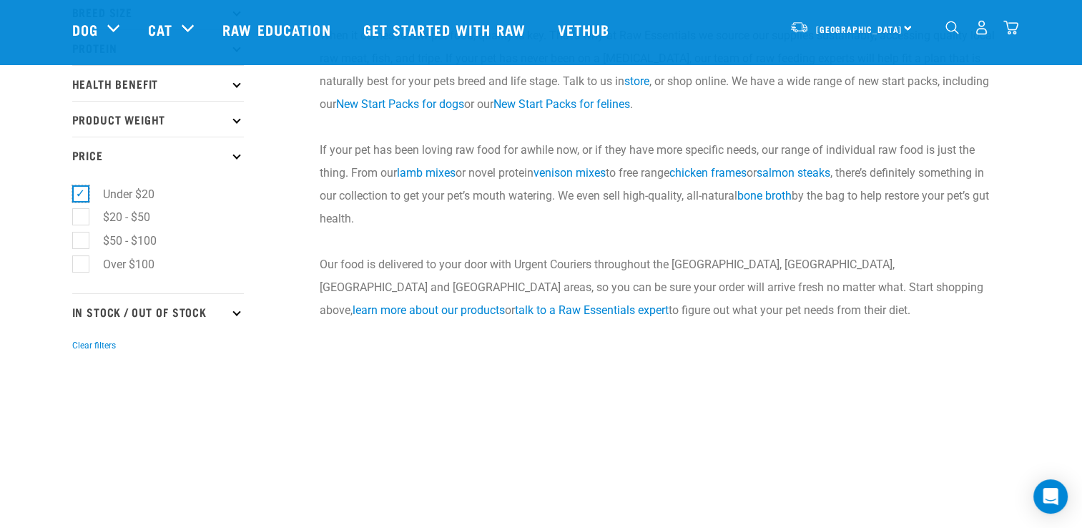
scroll to position [174, 0]
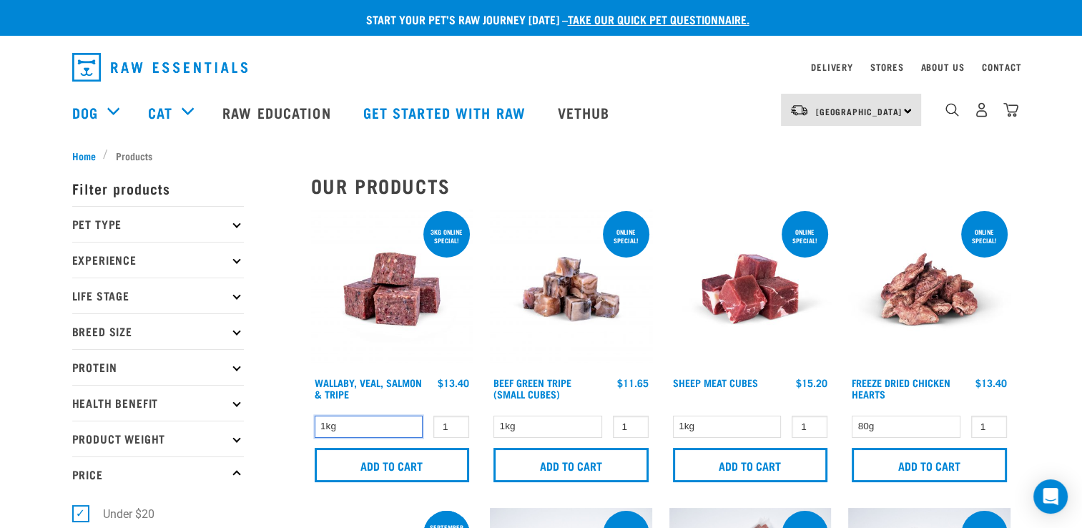
click at [391, 429] on select "1kg" at bounding box center [369, 427] width 109 height 22
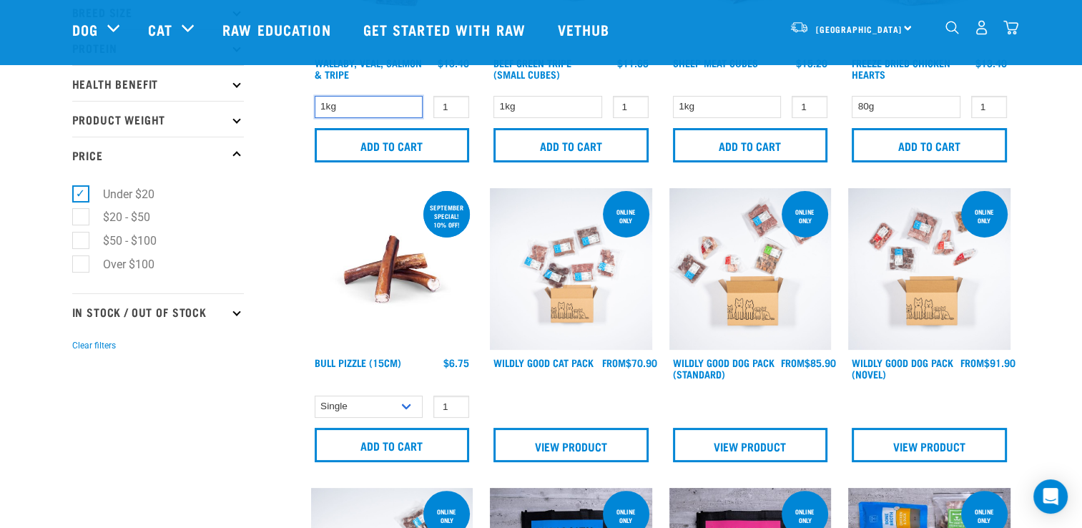
scroll to position [143, 0]
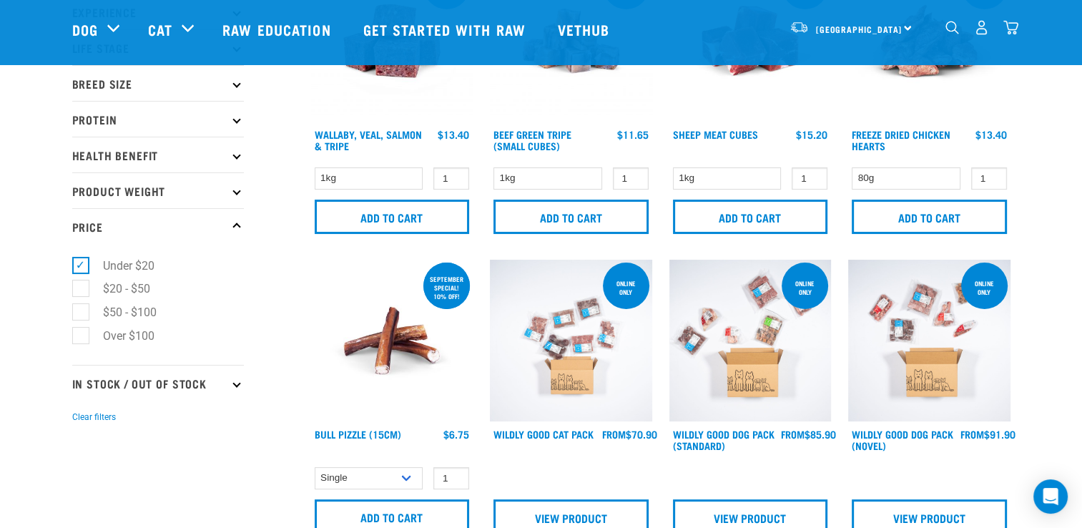
click at [235, 190] on icon at bounding box center [237, 191] width 8 height 8
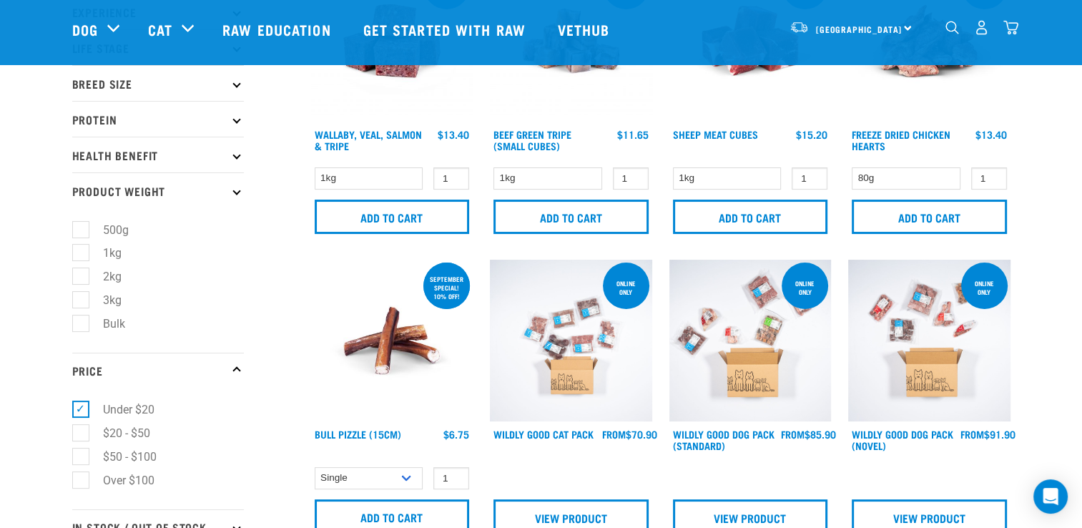
click at [80, 324] on label "Bulk" at bounding box center [105, 324] width 51 height 18
click at [80, 324] on input "Bulk" at bounding box center [76, 320] width 9 height 9
checkbox input "true"
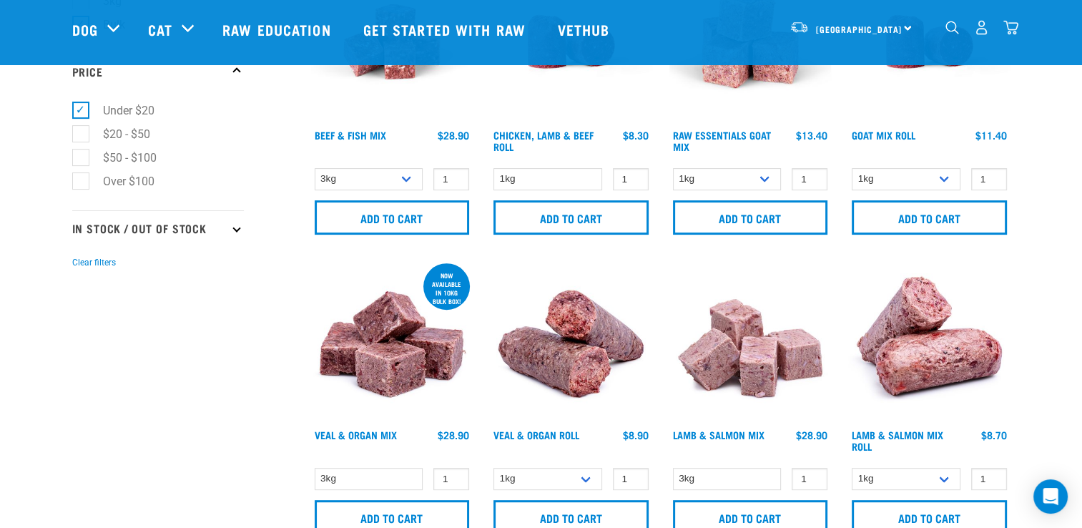
scroll to position [572, 0]
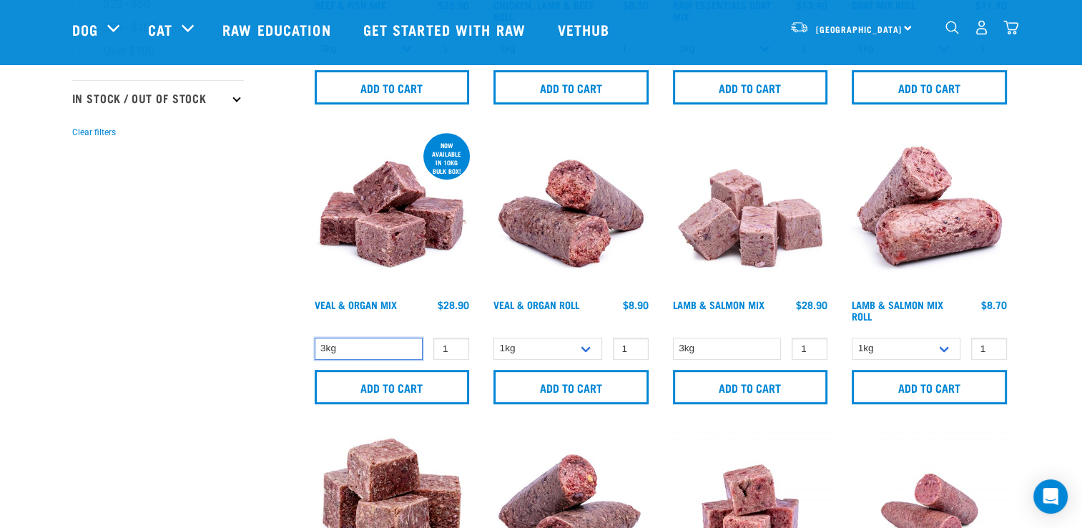
click at [377, 348] on select "3kg" at bounding box center [369, 349] width 109 height 22
click at [532, 344] on select "1kg Bulk (10kg)" at bounding box center [548, 349] width 109 height 22
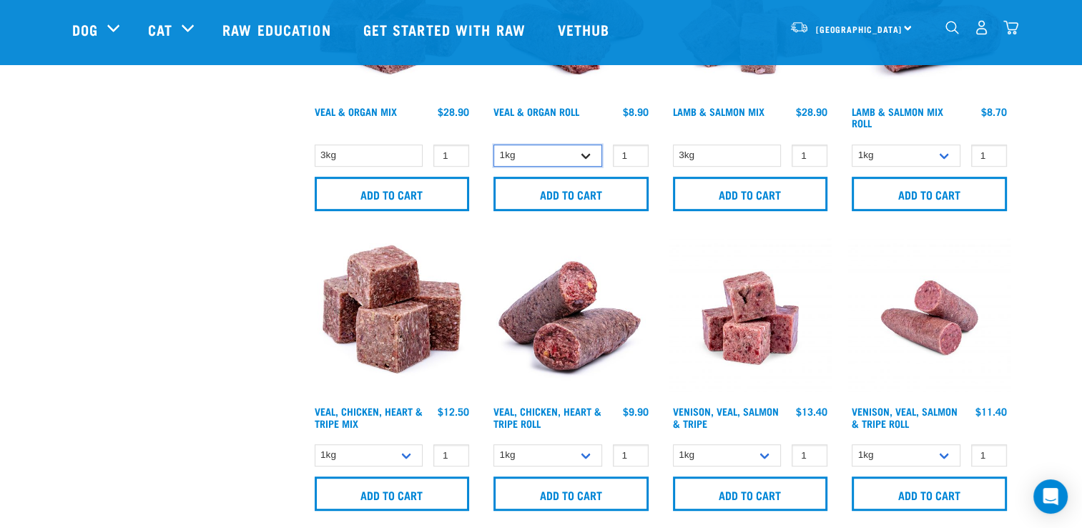
scroll to position [787, 0]
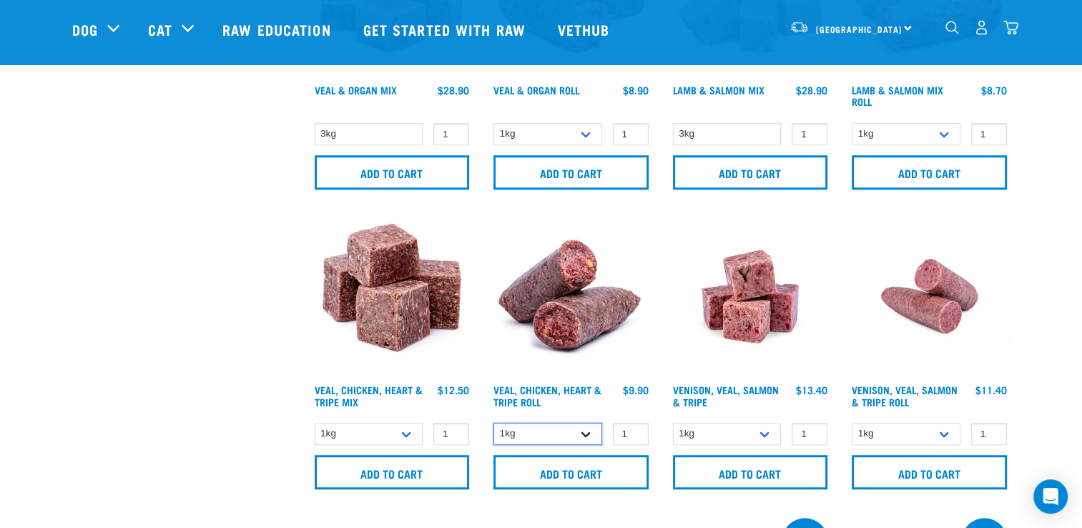
click at [583, 428] on select "1kg Bulk (10kg)" at bounding box center [548, 434] width 109 height 22
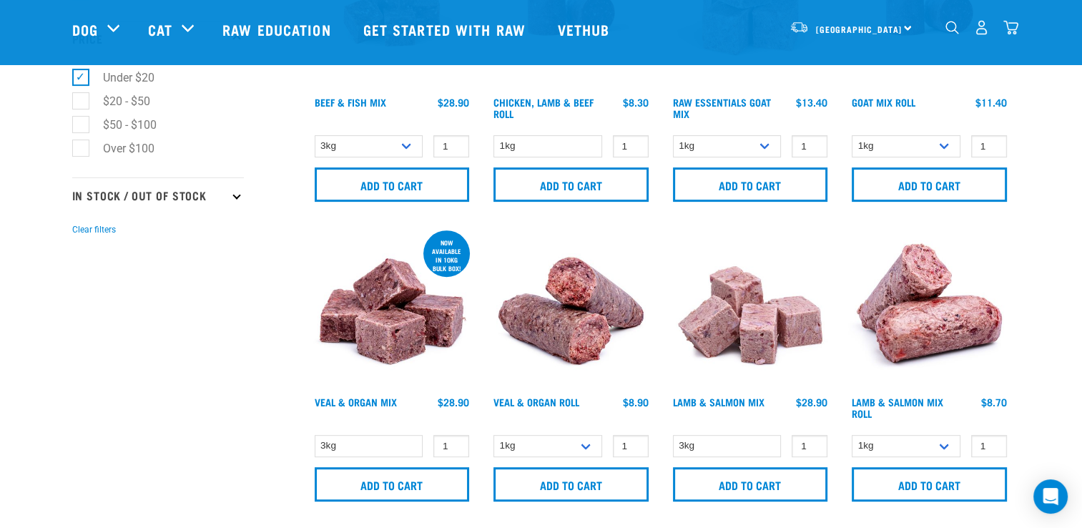
scroll to position [501, 0]
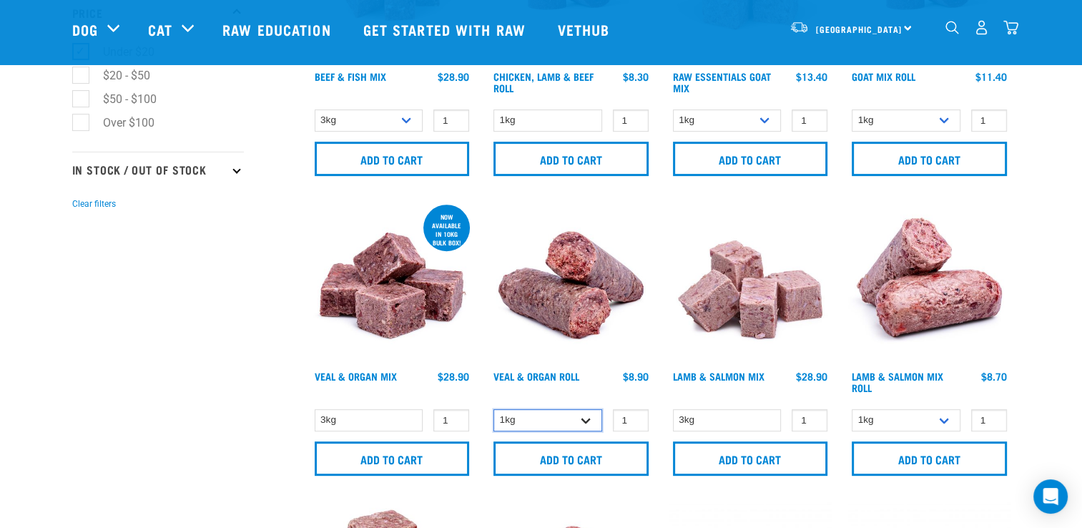
click at [583, 425] on select "1kg Bulk (10kg)" at bounding box center [548, 420] width 109 height 22
click at [567, 323] on img at bounding box center [571, 283] width 162 height 162
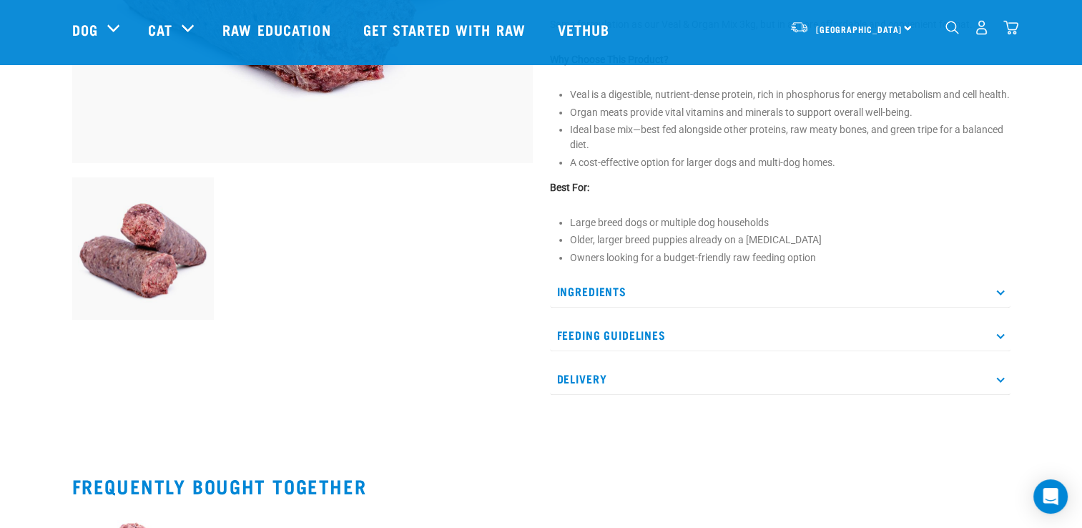
scroll to position [429, 0]
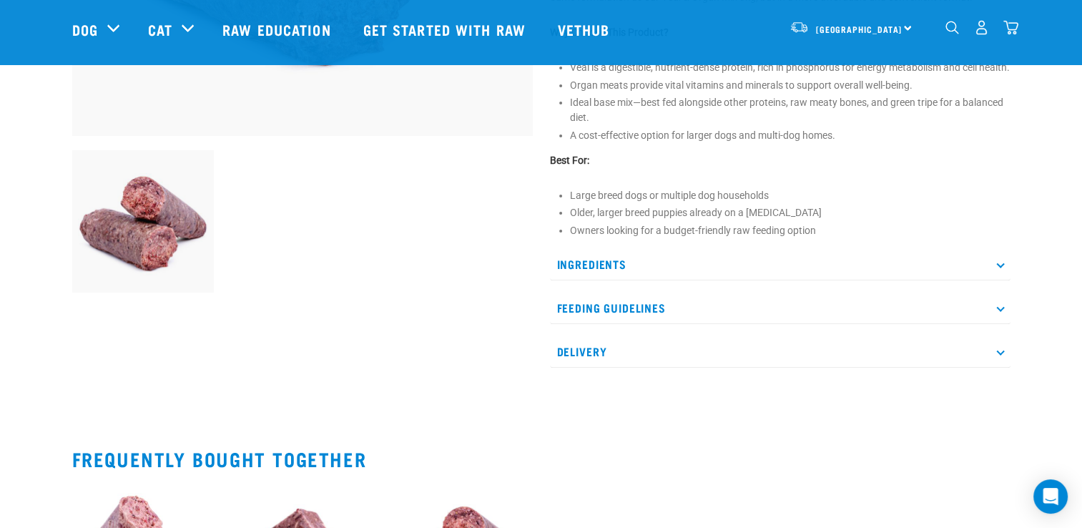
click at [991, 276] on p "Ingredients" at bounding box center [780, 264] width 461 height 32
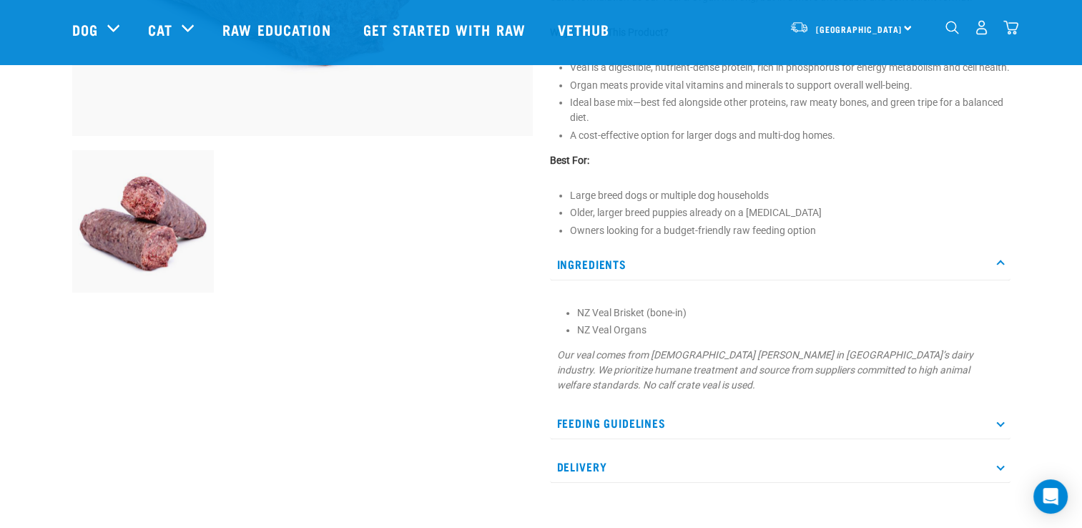
click at [991, 276] on p "Ingredients" at bounding box center [780, 264] width 461 height 32
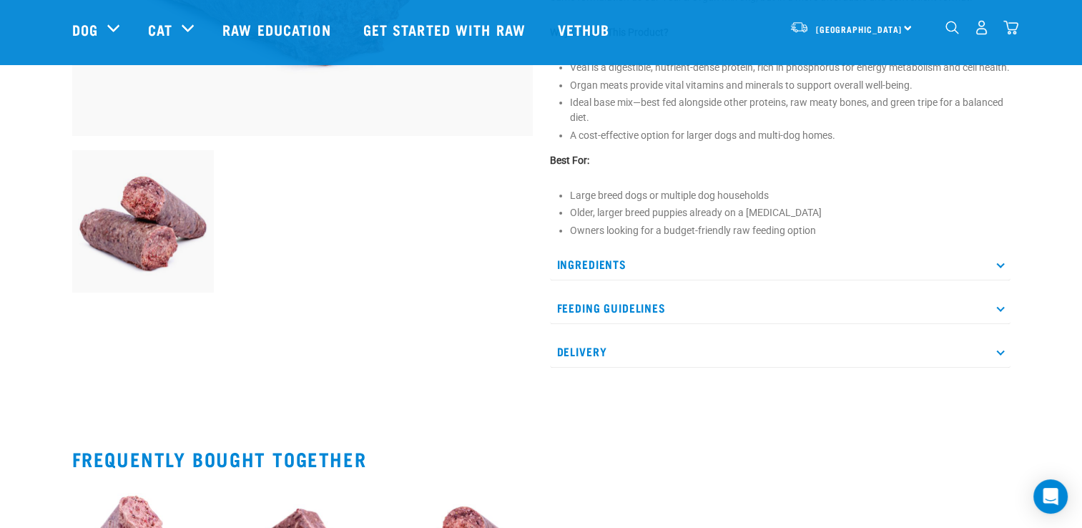
click at [998, 319] on p "Feeding Guidelines" at bounding box center [780, 308] width 461 height 32
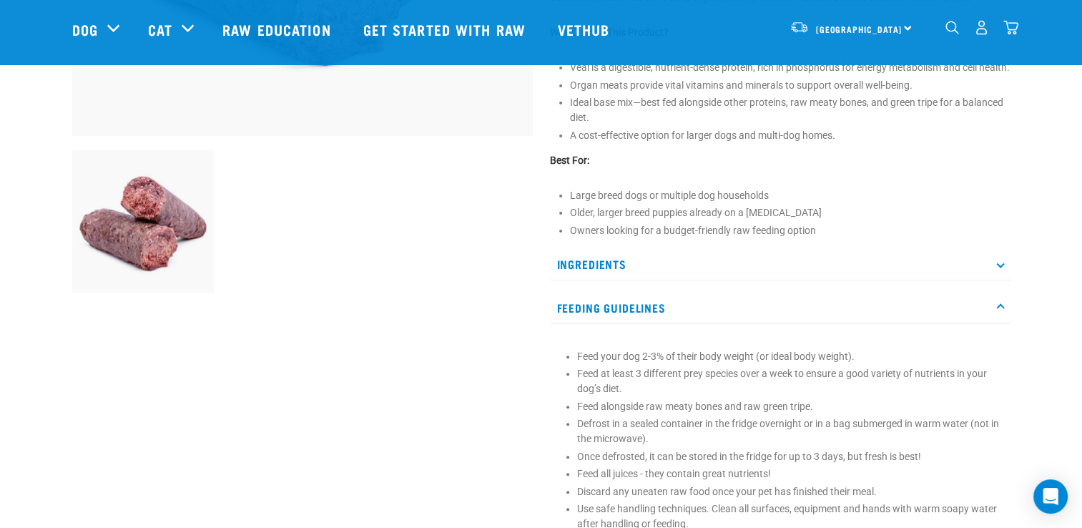
click at [998, 319] on p "Feeding Guidelines" at bounding box center [780, 308] width 461 height 32
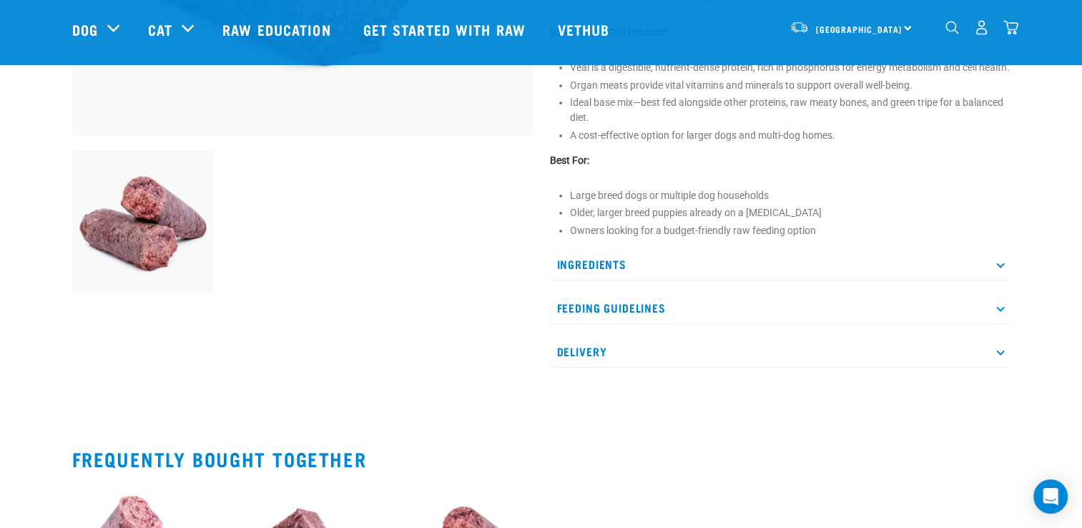
click at [998, 280] on p "Ingredients" at bounding box center [780, 264] width 461 height 32
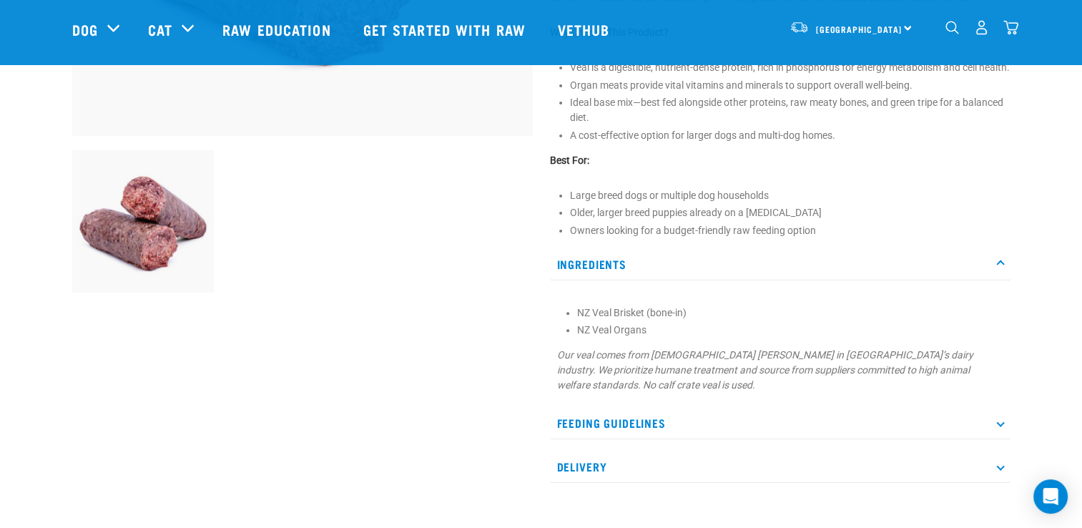
click at [998, 280] on p "Ingredients" at bounding box center [780, 264] width 461 height 32
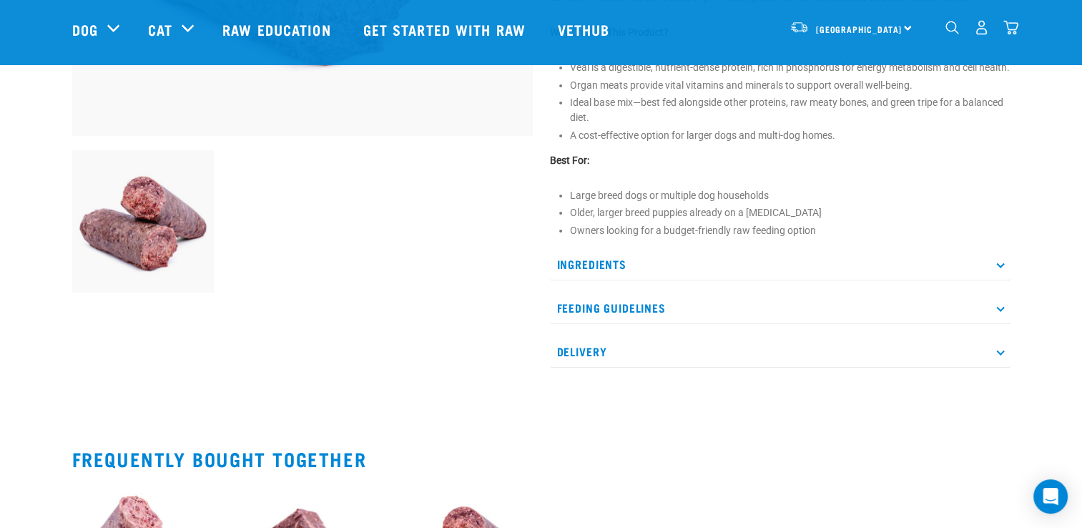
click at [994, 309] on p "Feeding Guidelines" at bounding box center [780, 308] width 461 height 32
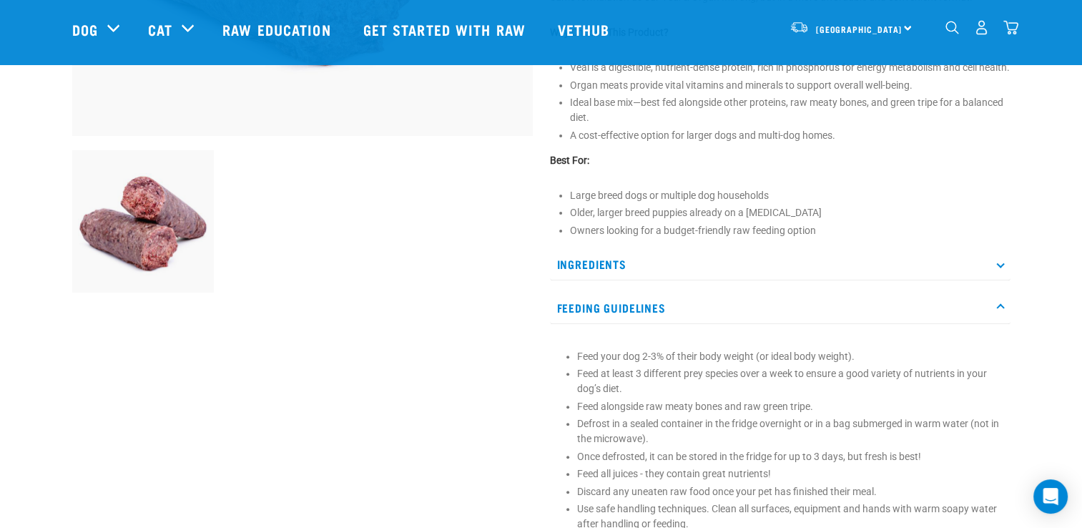
click at [994, 309] on p "Feeding Guidelines" at bounding box center [780, 308] width 461 height 32
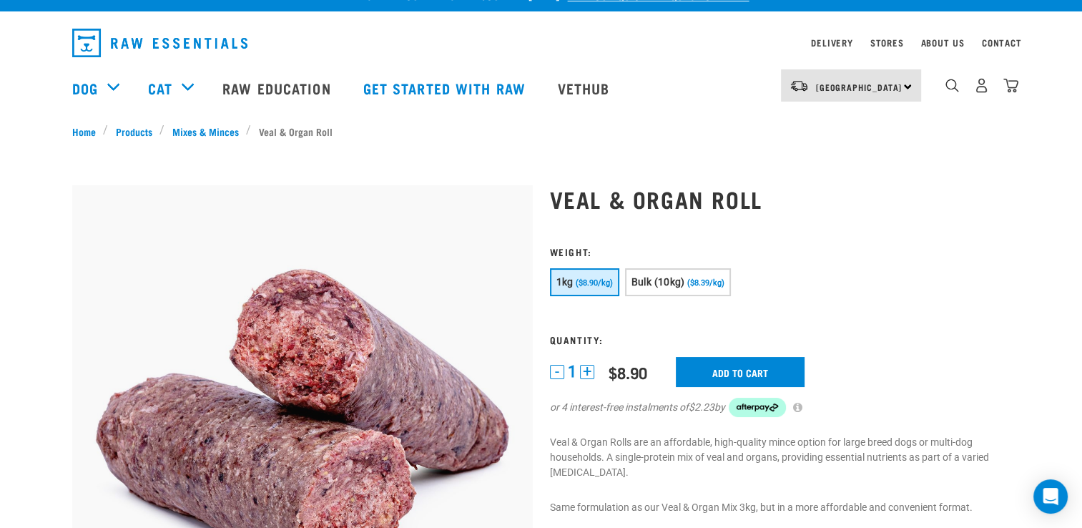
scroll to position [0, 0]
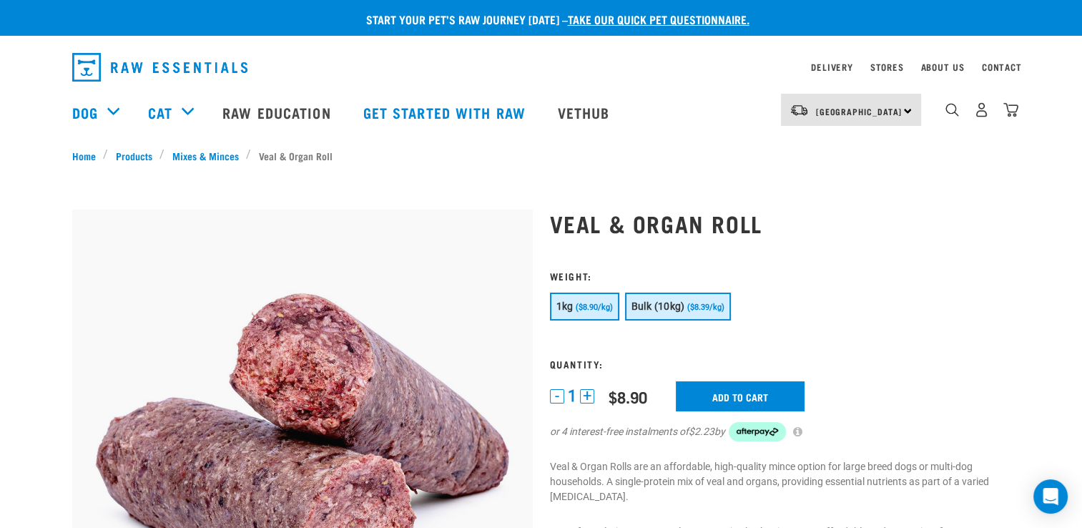
click at [710, 312] on button "Bulk (10kg) ($8.39/kg)" at bounding box center [678, 307] width 106 height 28
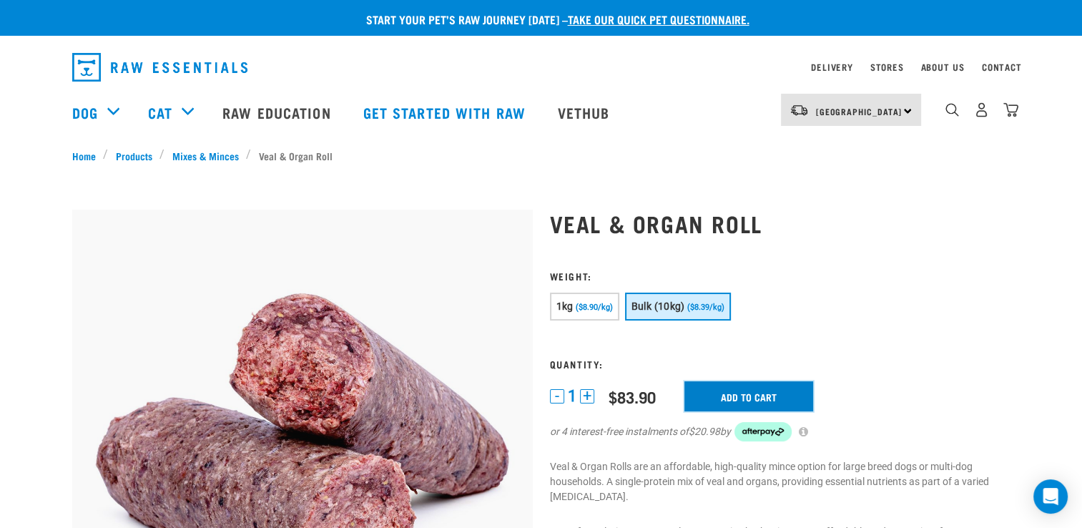
click at [753, 392] on input "Add to cart" at bounding box center [749, 396] width 129 height 30
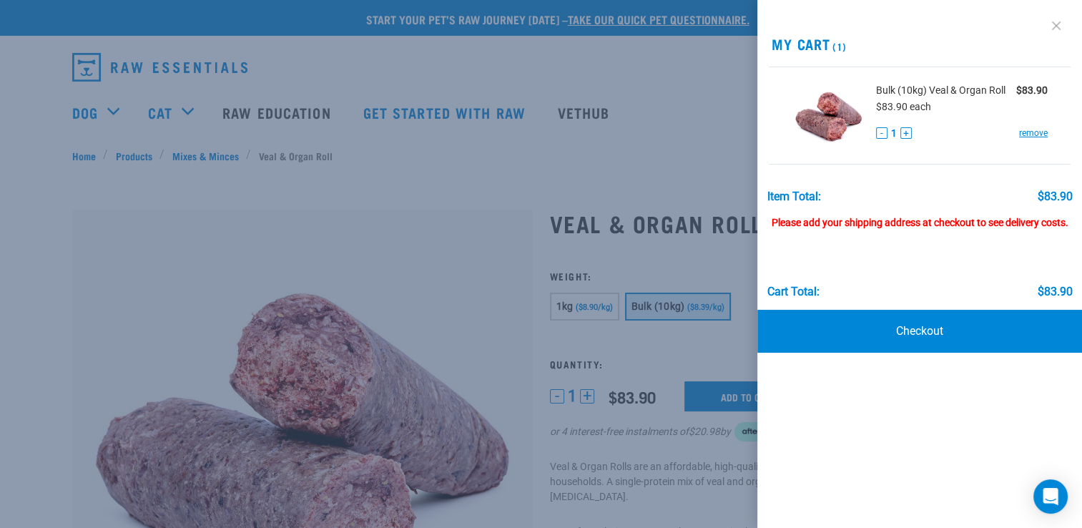
click at [1053, 30] on link at bounding box center [1056, 25] width 23 height 23
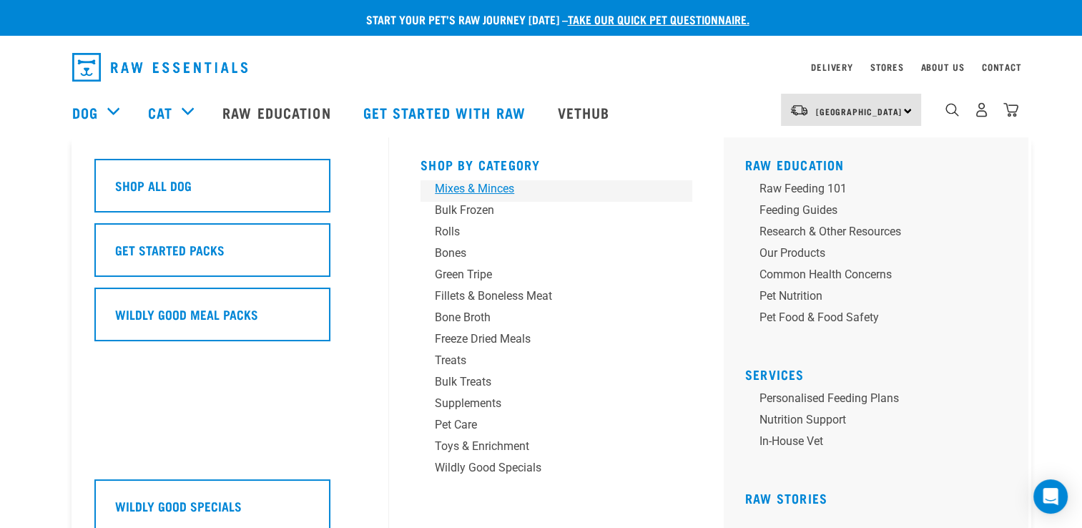
click at [503, 192] on div "Mixes & Minces" at bounding box center [546, 188] width 223 height 17
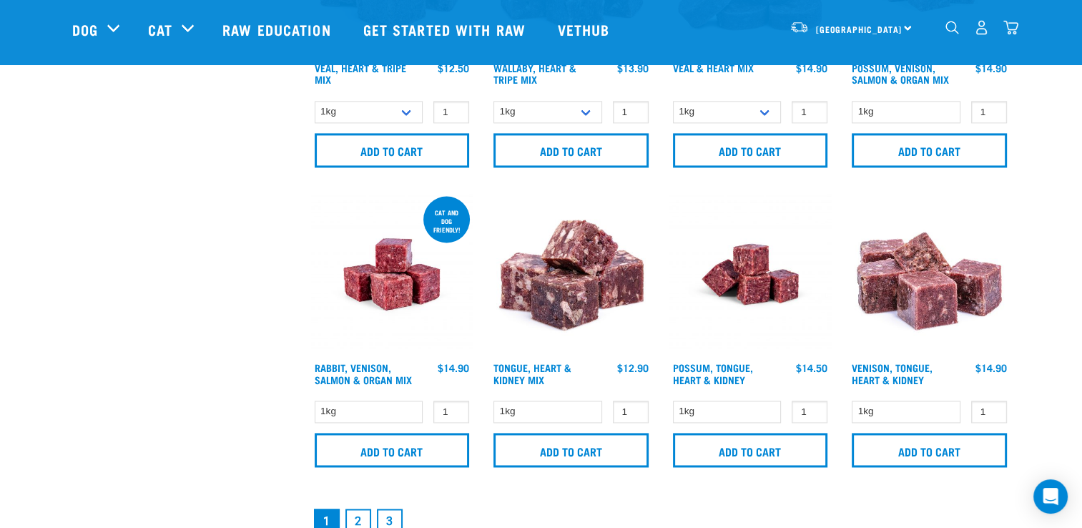
scroll to position [2146, 0]
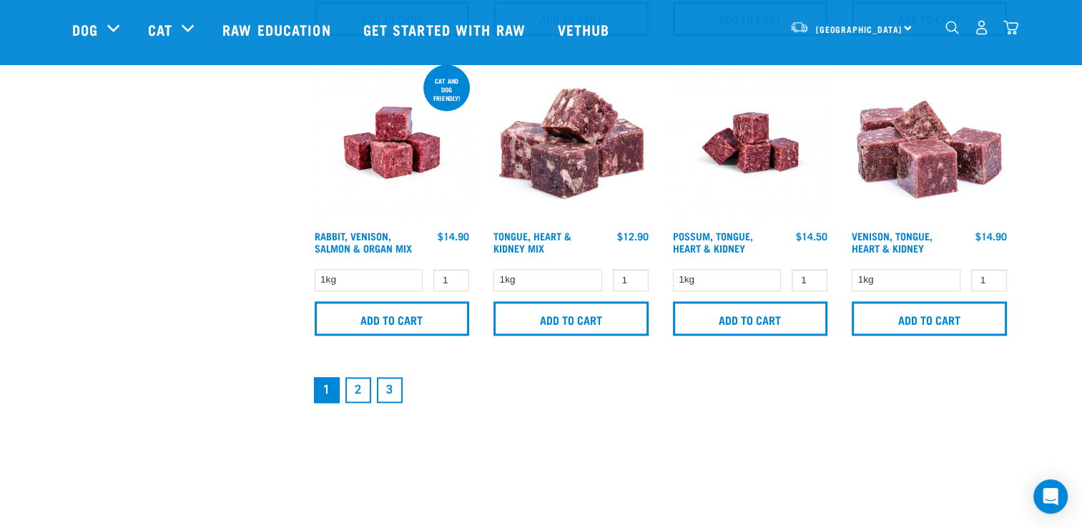
click at [358, 385] on link "2" at bounding box center [359, 390] width 26 height 26
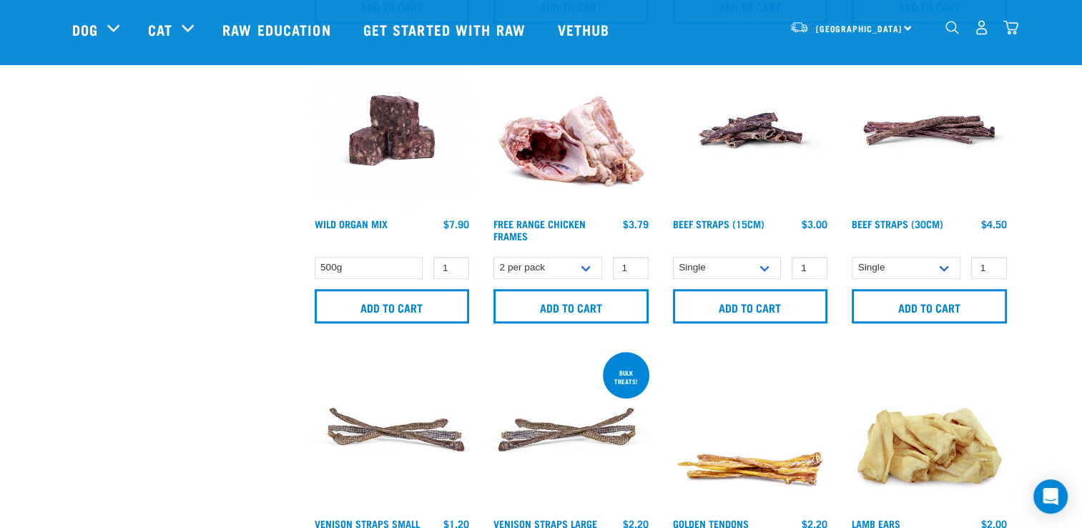
scroll to position [930, 0]
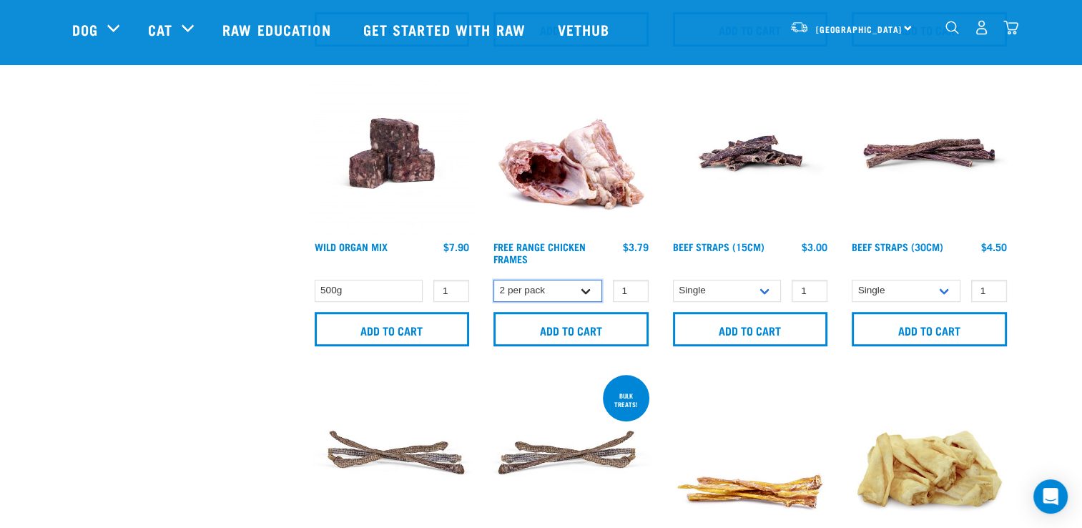
click at [583, 285] on select "2 per pack Bulk (14 pack)" at bounding box center [548, 291] width 109 height 22
select select "804"
click at [494, 280] on select "2 per pack Bulk (14 pack)" at bounding box center [548, 291] width 109 height 22
click at [762, 288] on select "Single 6 per pack" at bounding box center [727, 291] width 109 height 22
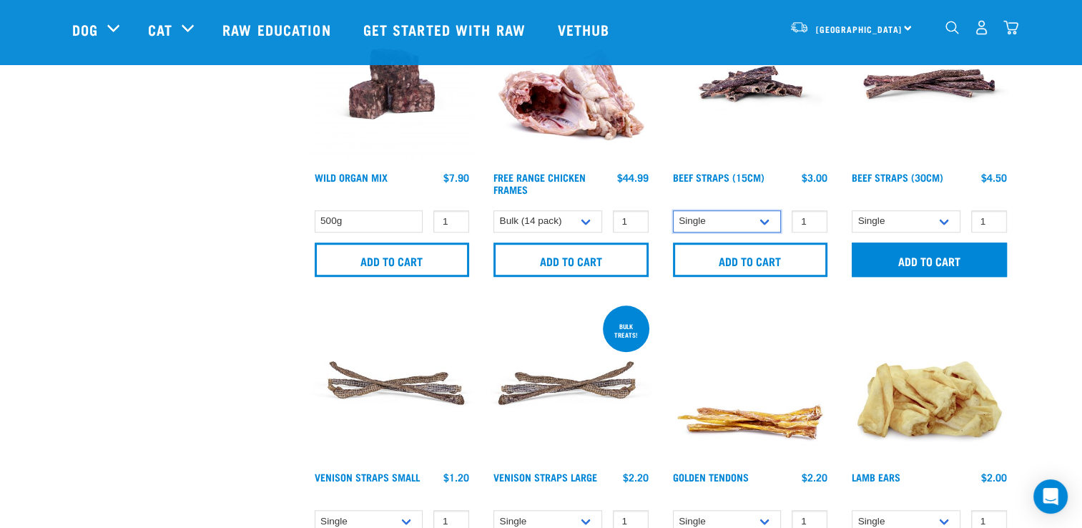
scroll to position [1073, 0]
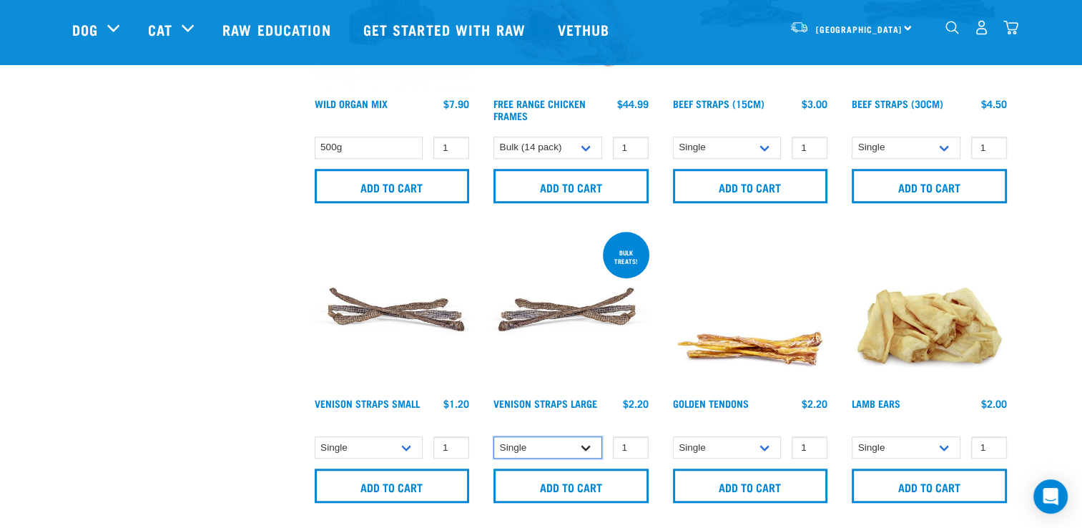
click at [586, 448] on select "Single 10 per pack 25 per pack" at bounding box center [548, 447] width 109 height 22
click at [494, 436] on select "Single 10 per pack 25 per pack" at bounding box center [548, 447] width 109 height 22
click at [581, 445] on select "Single 10 per pack 25 per pack" at bounding box center [548, 447] width 109 height 22
select select "699403"
click at [494, 436] on select "Single 10 per pack 25 per pack" at bounding box center [548, 447] width 109 height 22
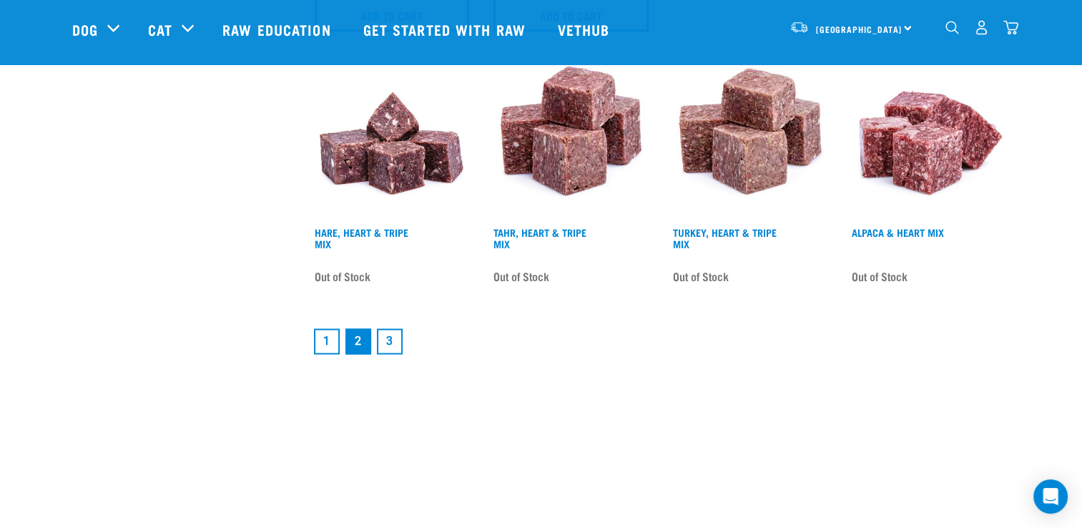
scroll to position [2146, 0]
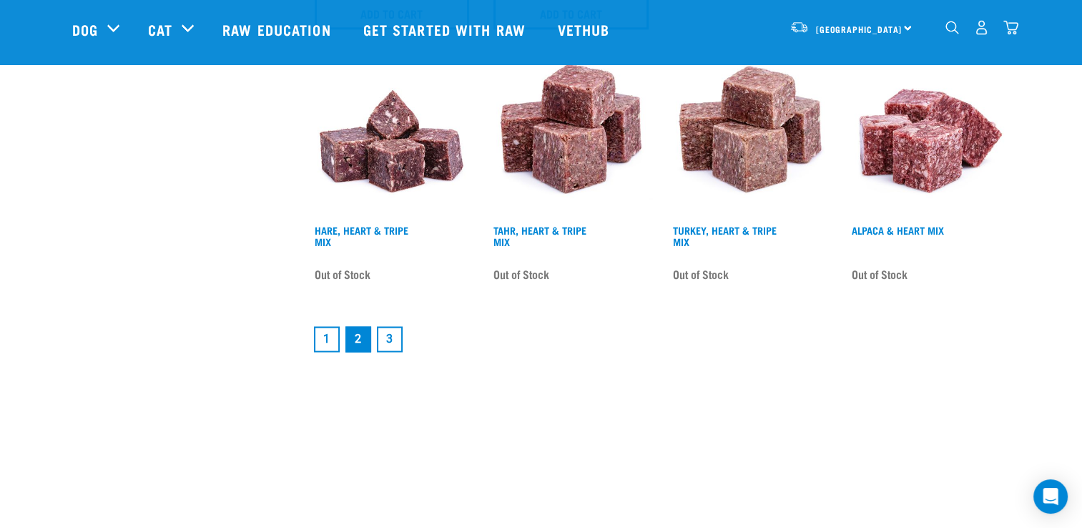
click at [391, 342] on link "3" at bounding box center [390, 339] width 26 height 26
